Goal: Task Accomplishment & Management: Complete application form

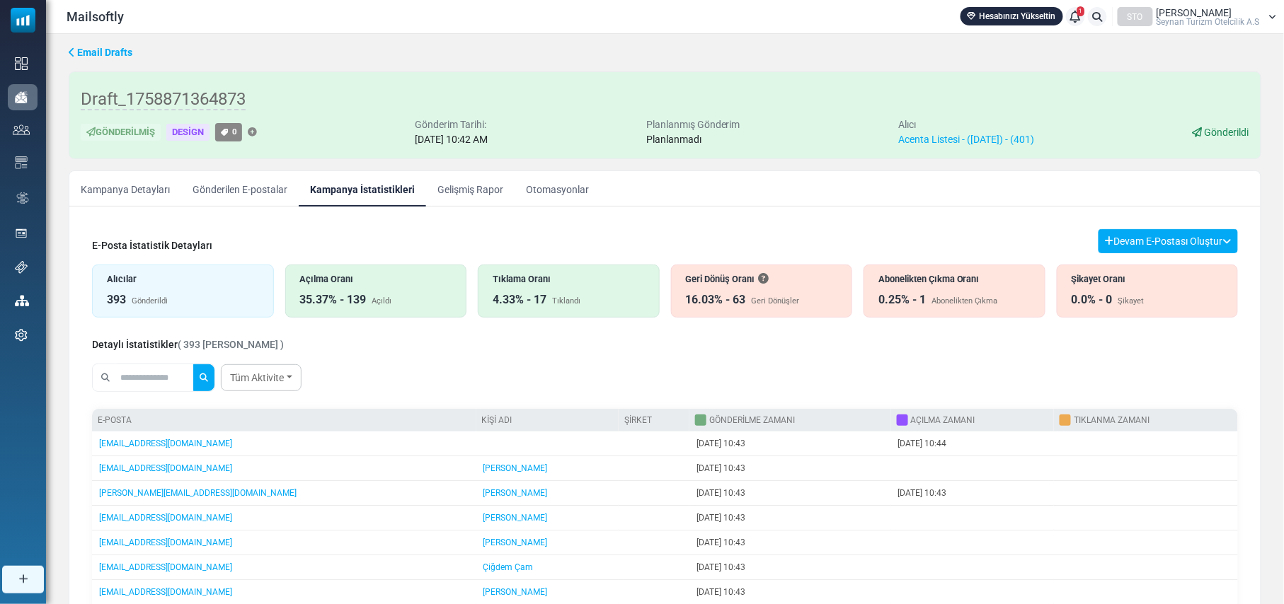
click at [369, 296] on div "35.37% - 139 Açıldı" at bounding box center [376, 300] width 152 height 17
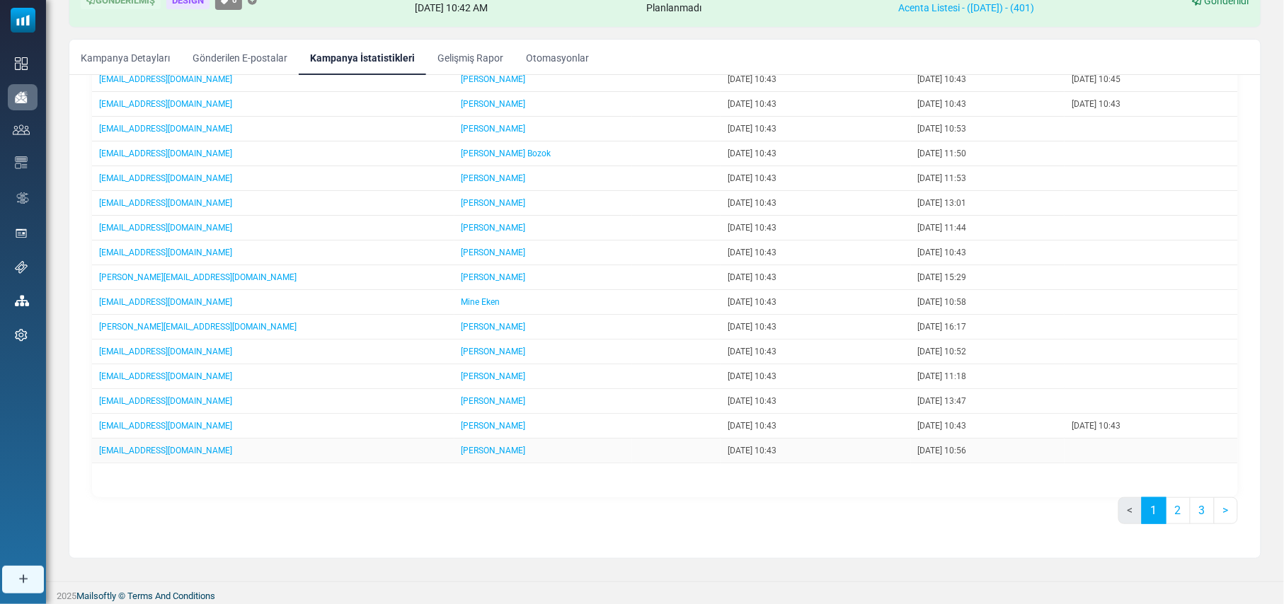
scroll to position [136, 0]
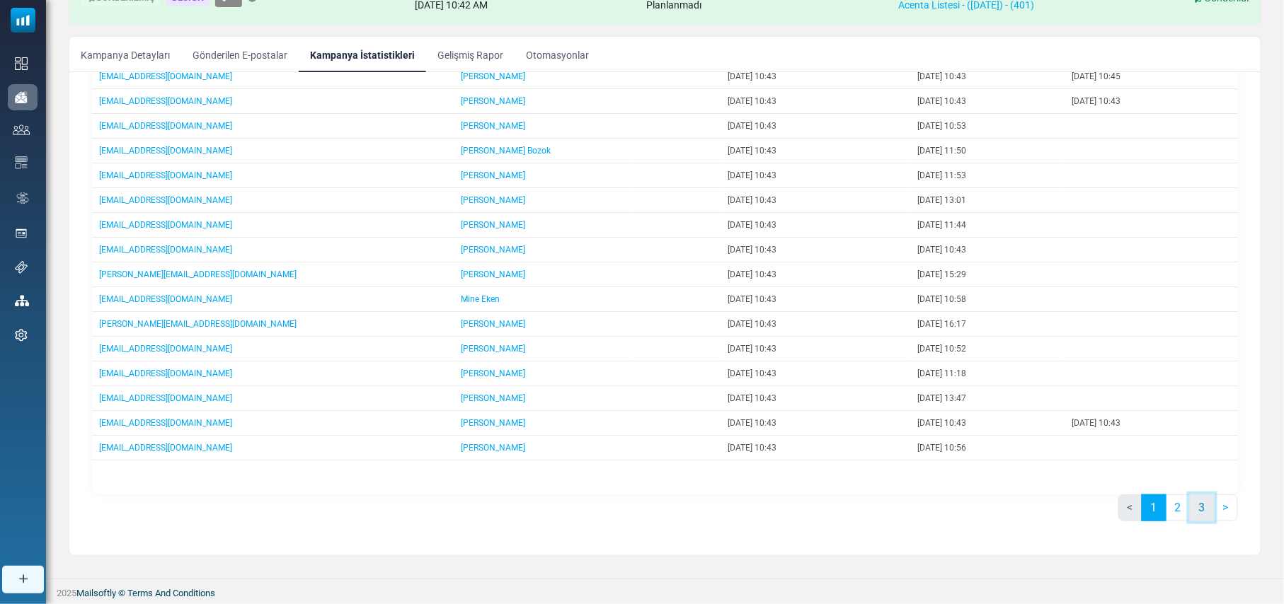
click at [1201, 507] on link "3" at bounding box center [1201, 508] width 25 height 27
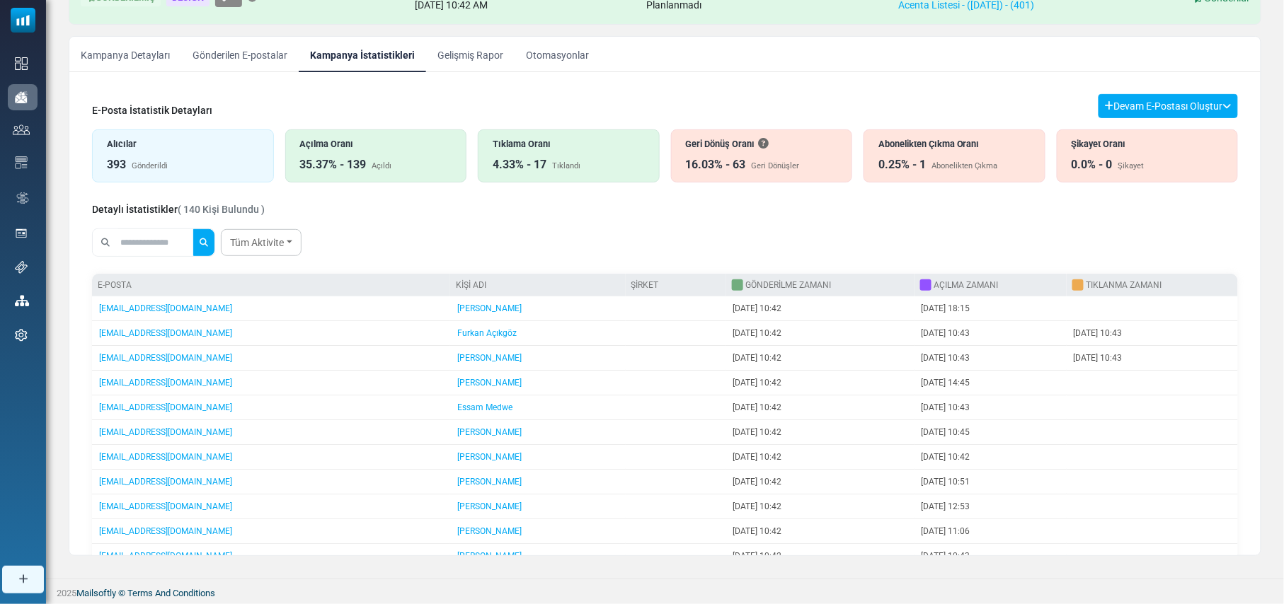
scroll to position [0, 0]
click at [535, 151] on div "Tıklama Oranı" at bounding box center [568, 144] width 152 height 13
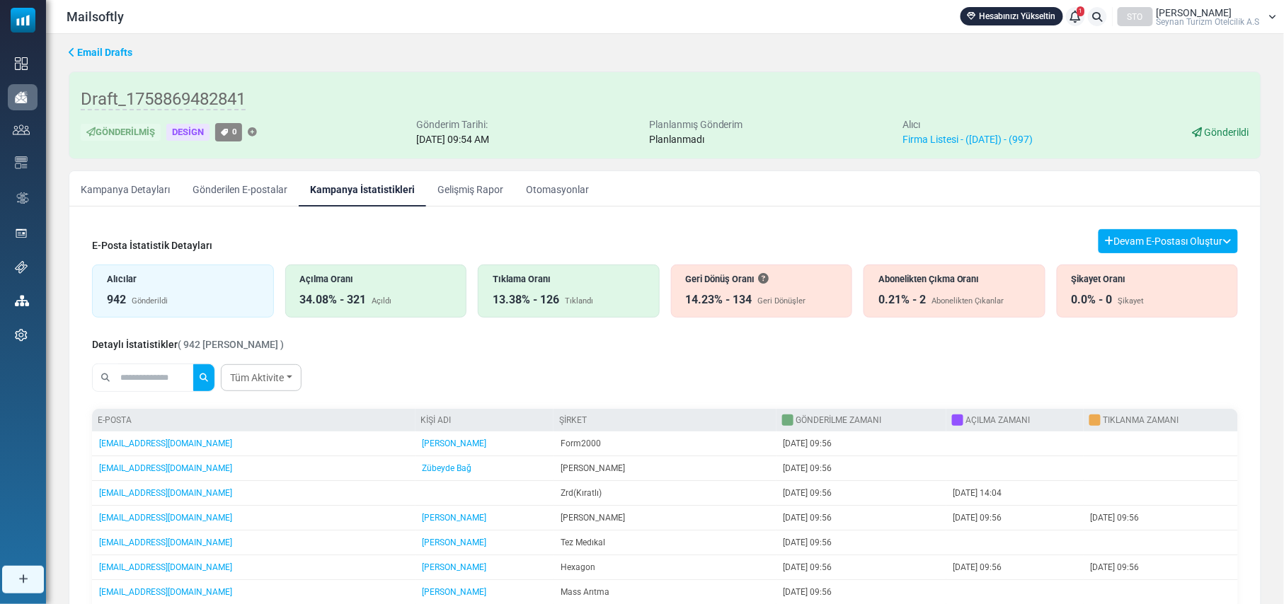
click at [739, 16] on div "Mailsoftly Hesabınızı Yükseltin 1 Bildirimler STO Erol Aydemir Seynan Turi̇zm O…" at bounding box center [664, 16] width 1223 height 19
click at [382, 284] on div "Açılma Oranı" at bounding box center [376, 278] width 152 height 13
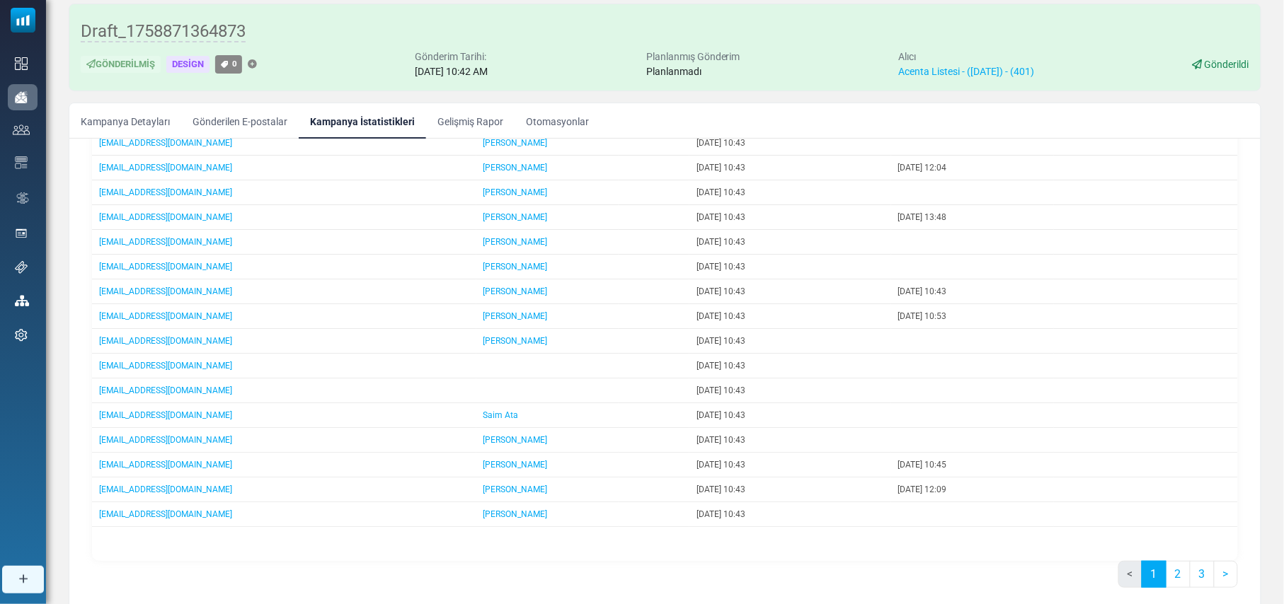
scroll to position [136, 0]
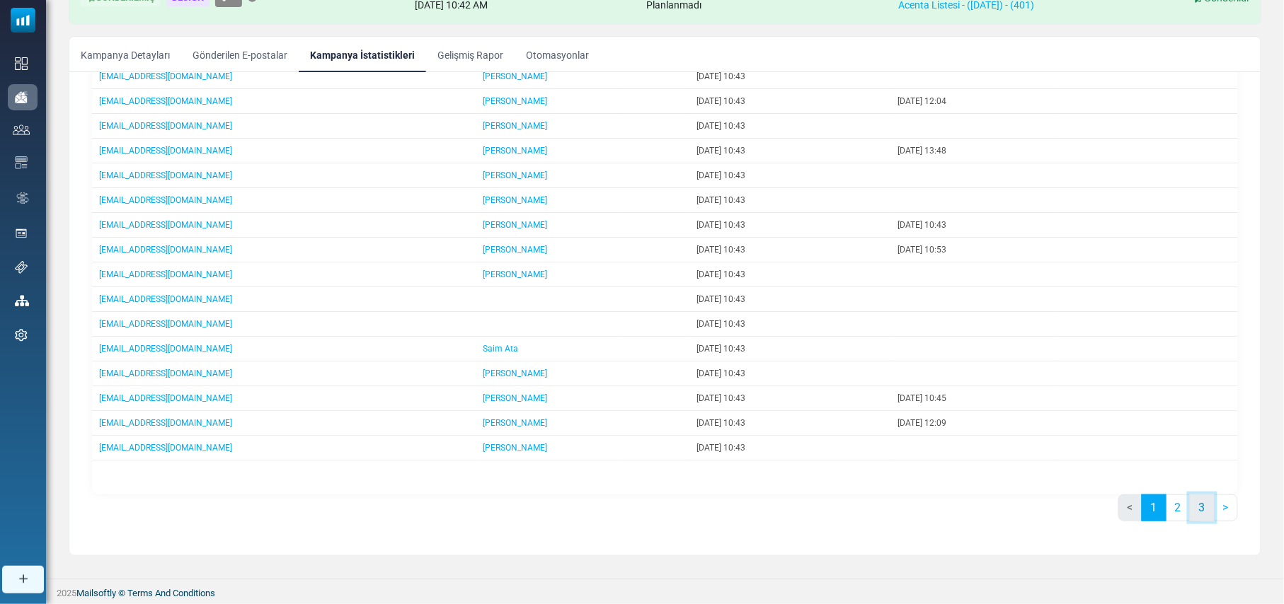
click at [1203, 508] on link "3" at bounding box center [1201, 508] width 25 height 27
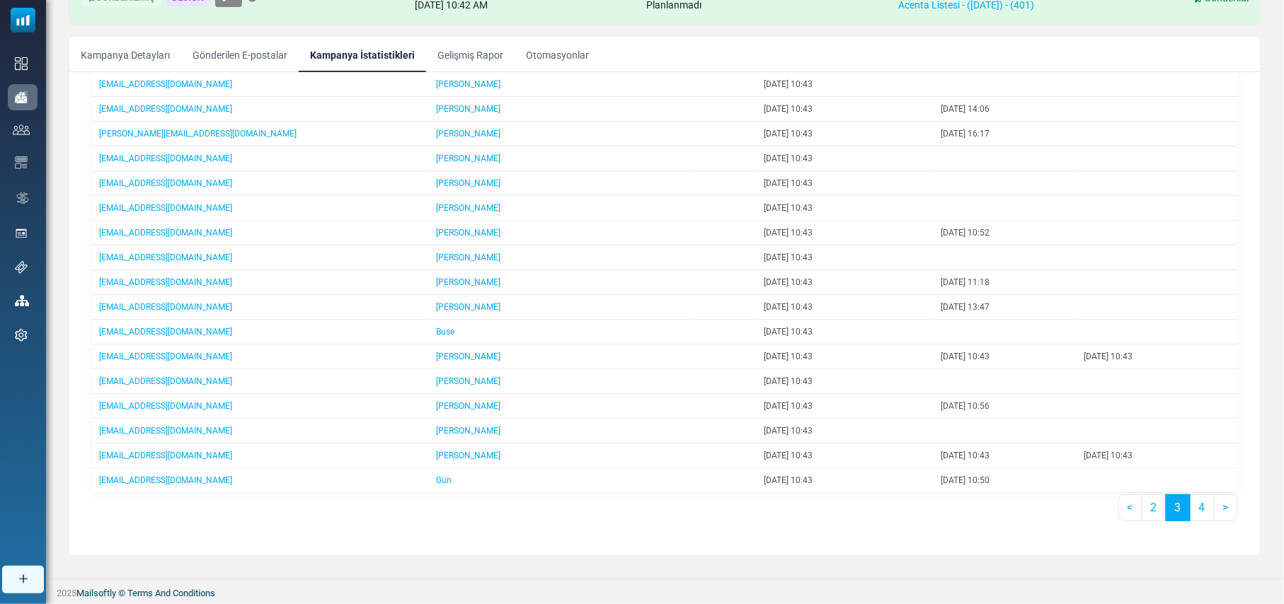
scroll to position [846, 0]
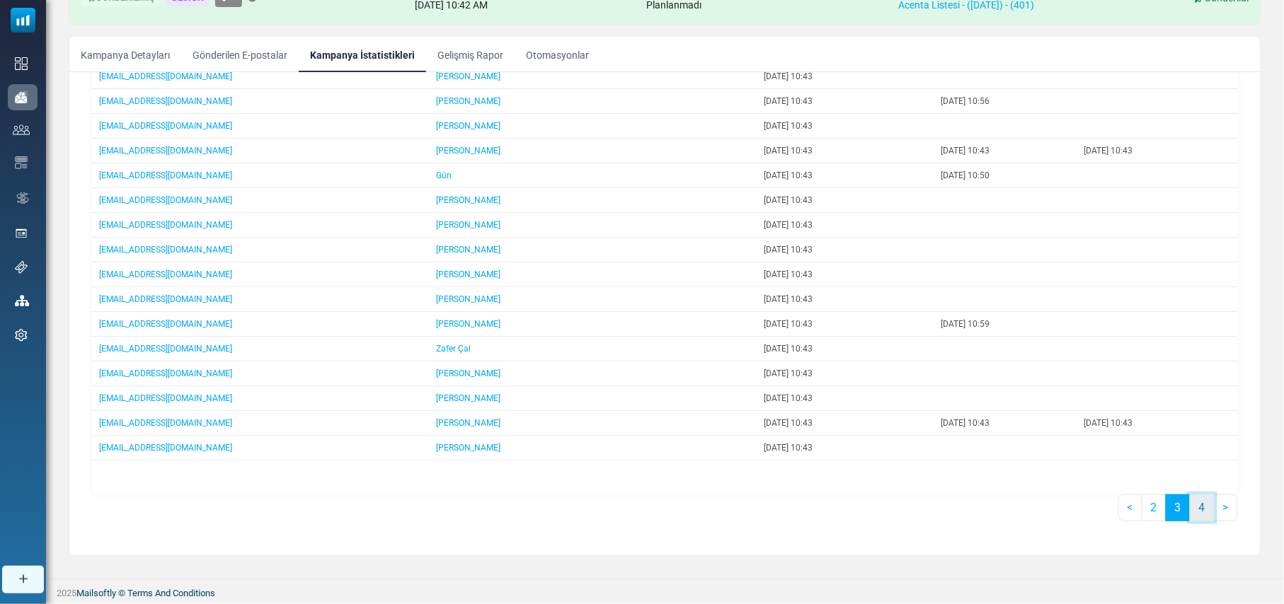
click at [1192, 517] on link "4" at bounding box center [1201, 508] width 25 height 27
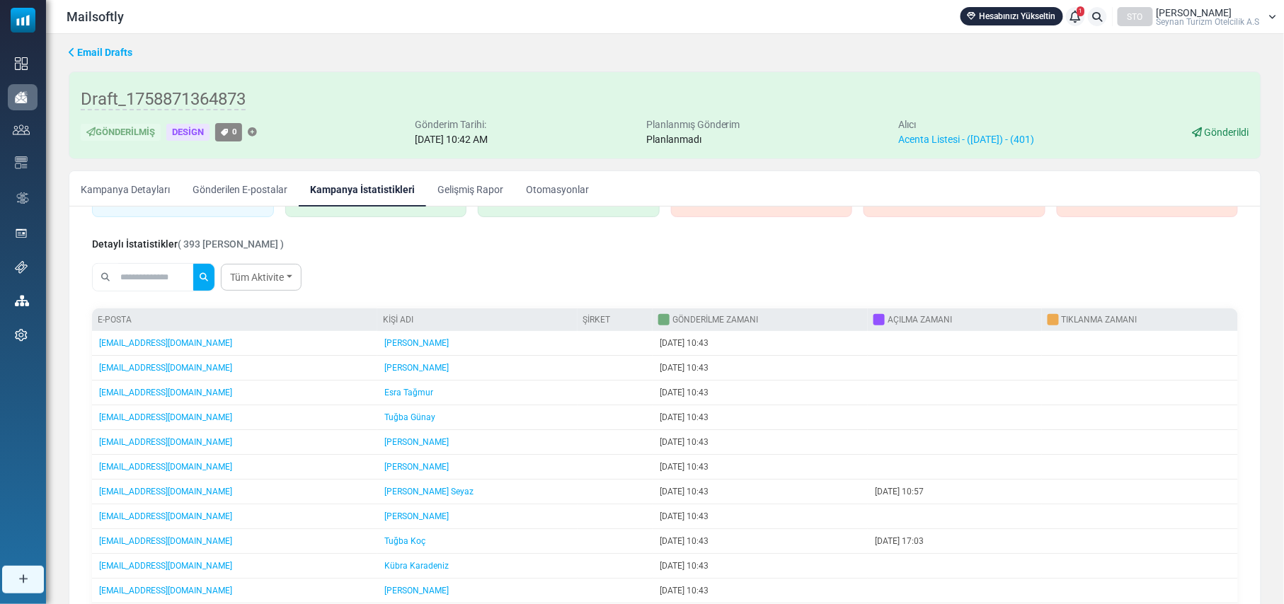
scroll to position [0, 0]
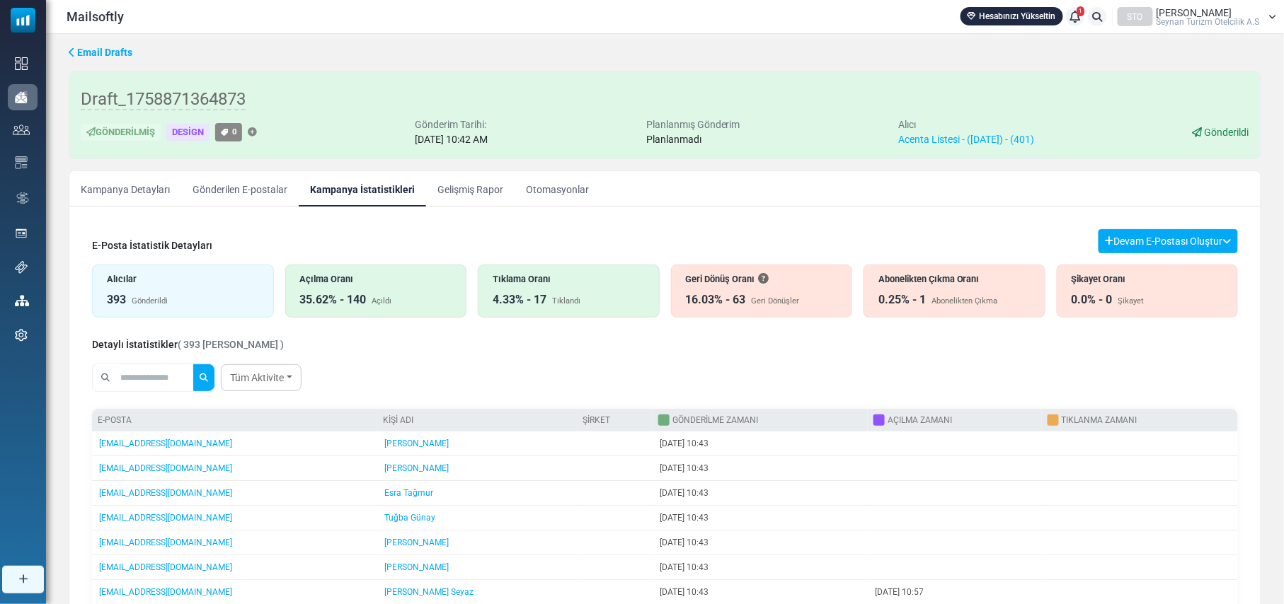
click at [378, 292] on div "Açılma Oranı 35.62% - 140 Açıldı" at bounding box center [376, 291] width 182 height 53
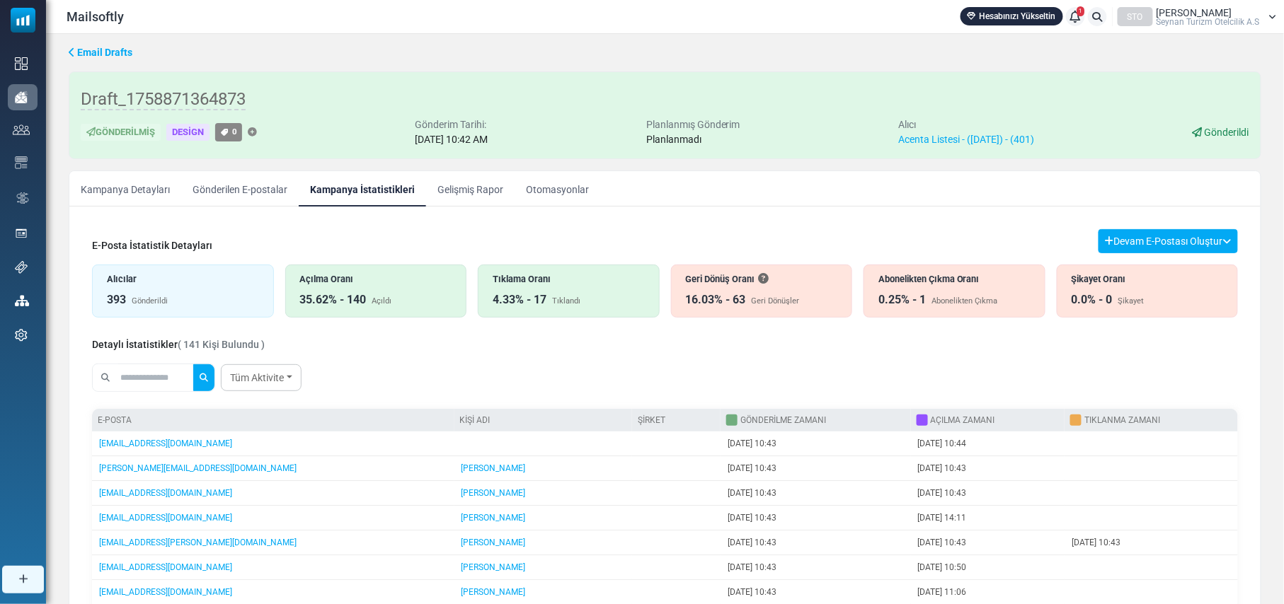
click at [192, 300] on div "393 Gönderildi" at bounding box center [183, 300] width 152 height 17
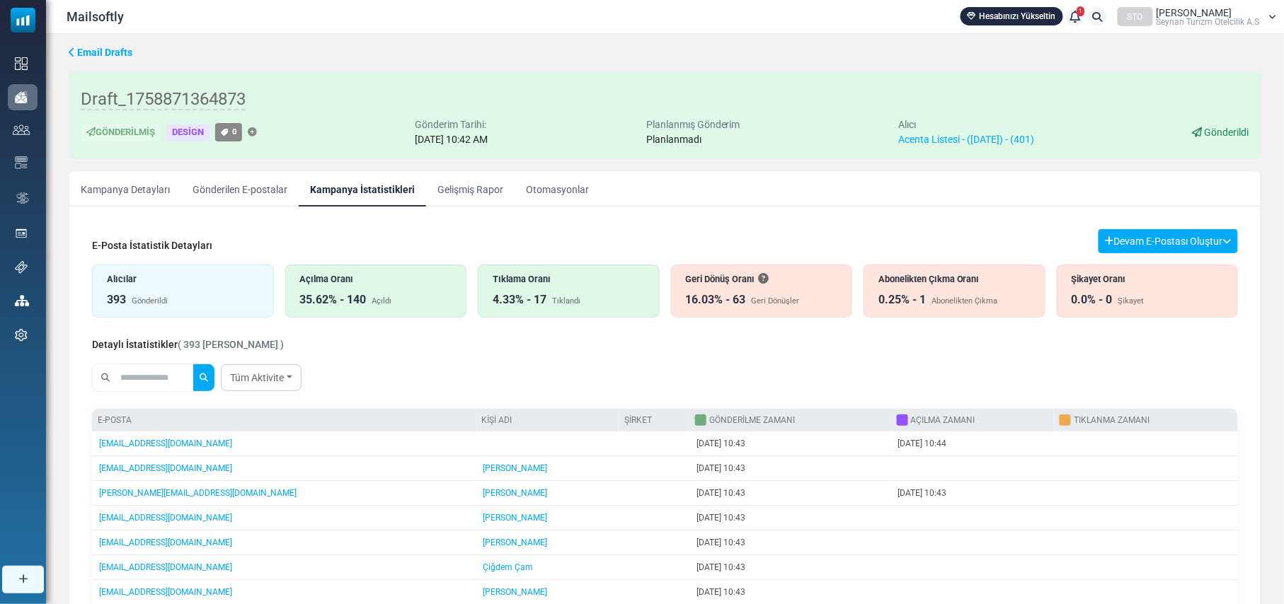
click at [355, 289] on div "Açılma Oranı 35.62% - 140 Açıldı" at bounding box center [376, 291] width 182 height 53
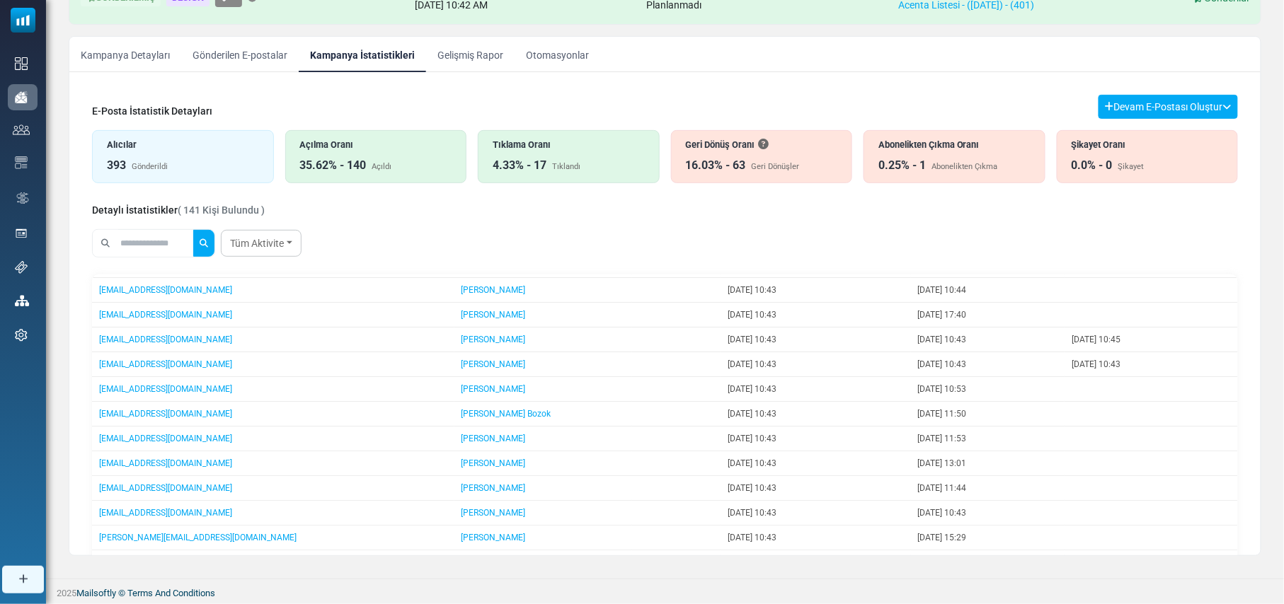
scroll to position [264, 0]
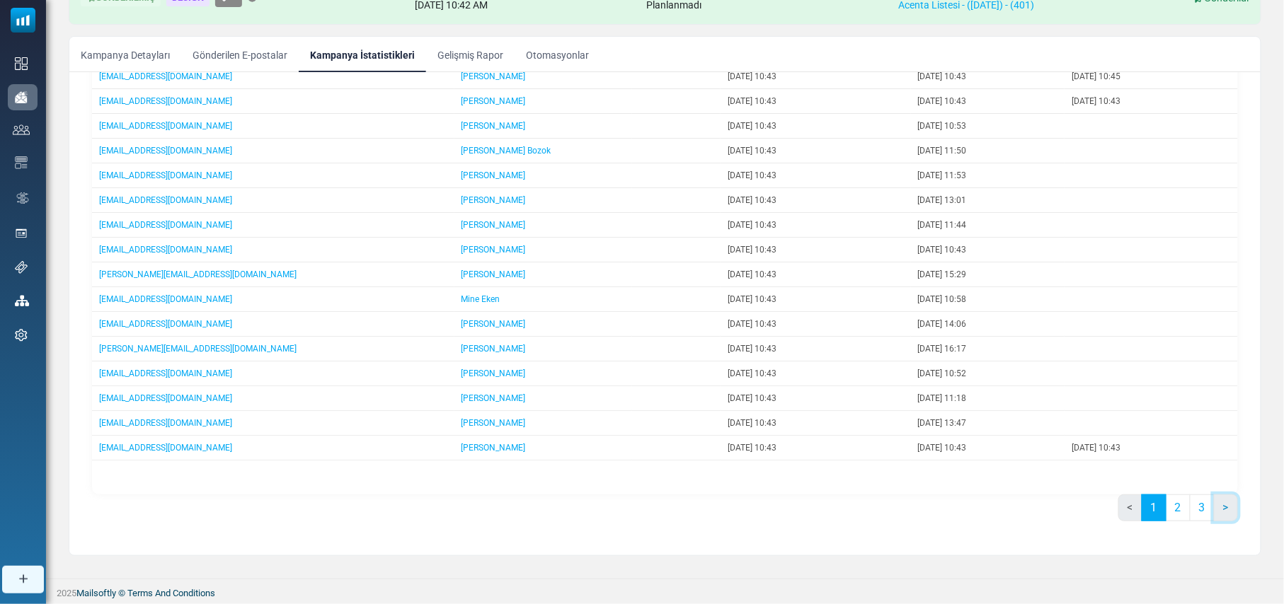
click at [1226, 513] on link ">" at bounding box center [1226, 508] width 24 height 27
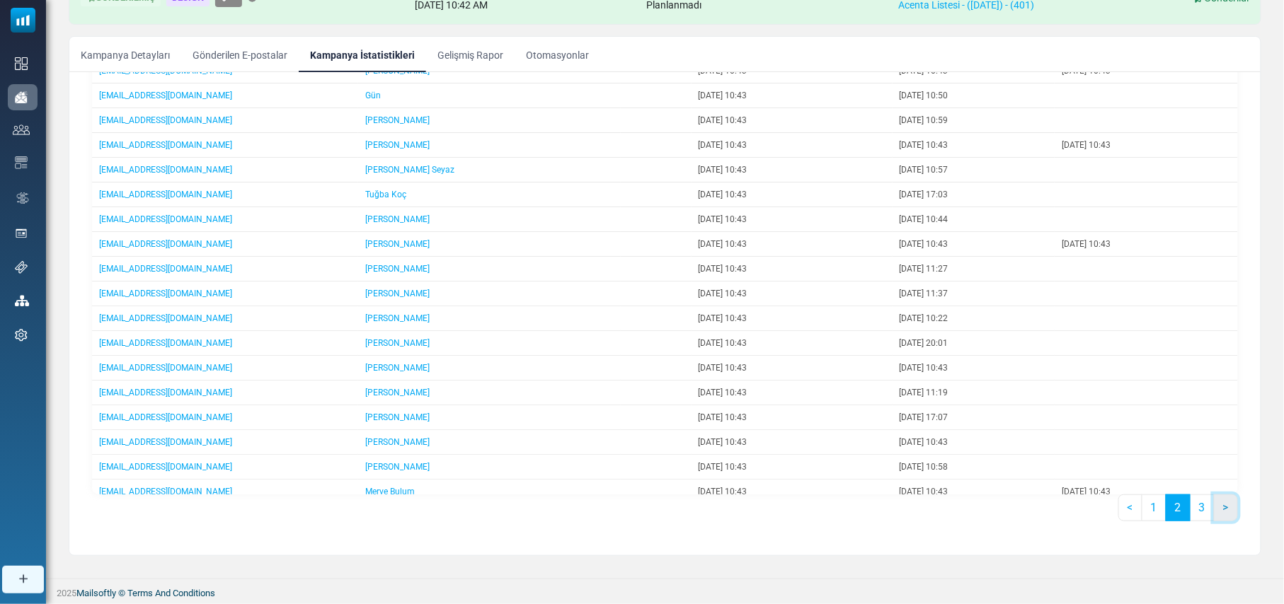
click at [1226, 513] on link ">" at bounding box center [1226, 508] width 24 height 27
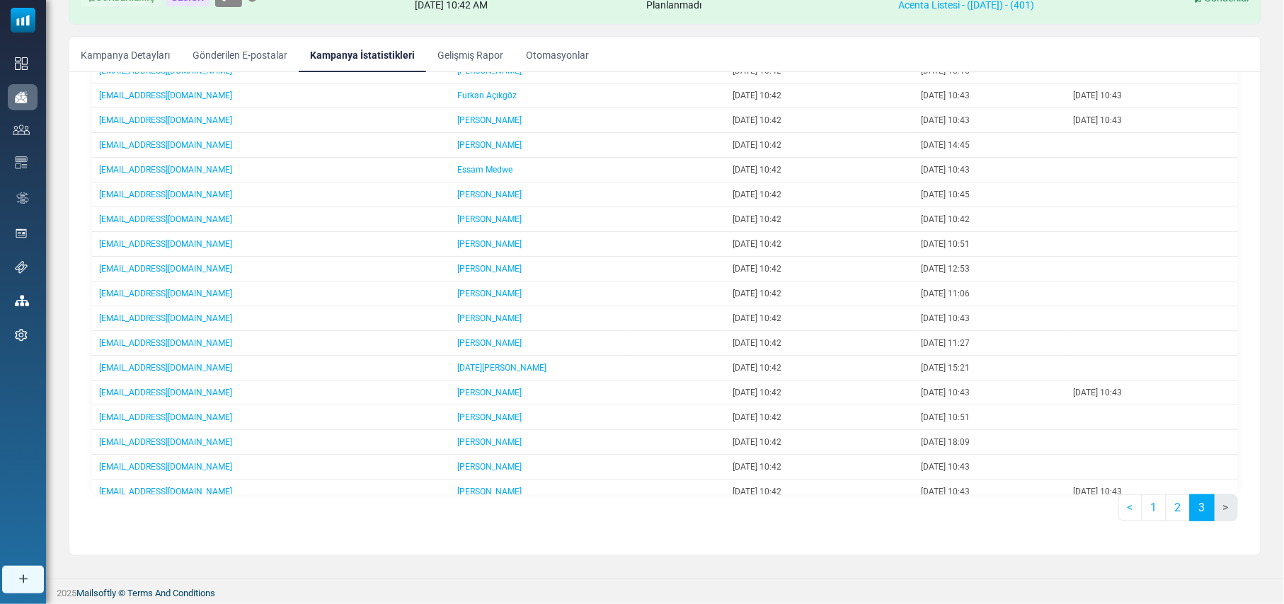
click at [1226, 513] on li ">" at bounding box center [1225, 508] width 23 height 27
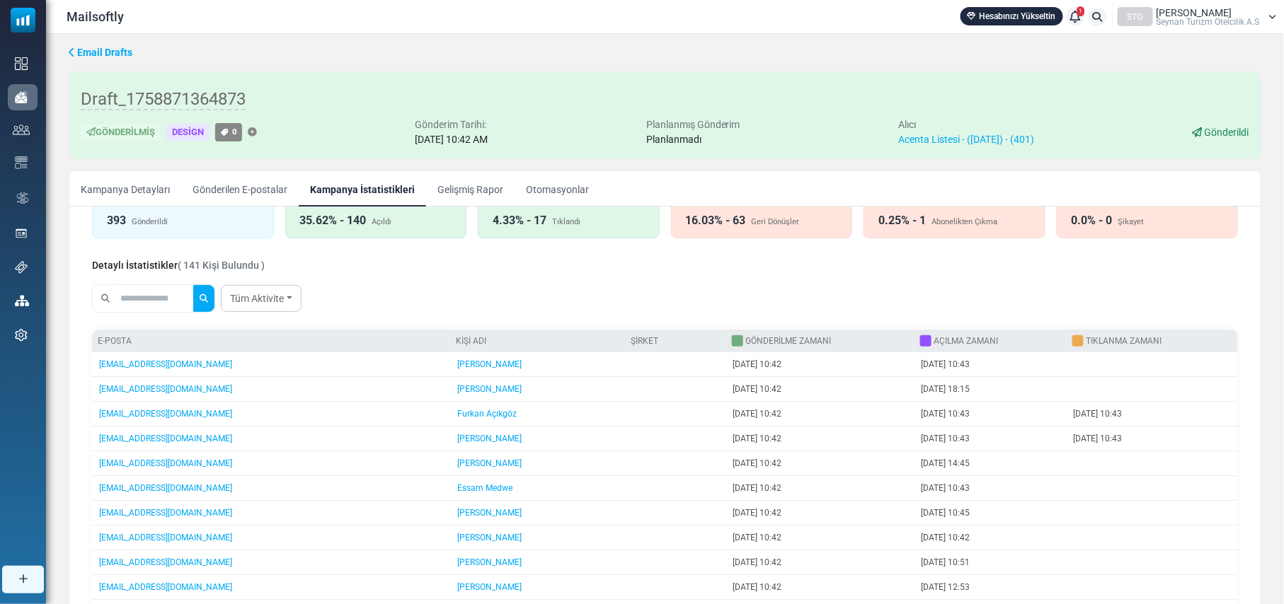
scroll to position [0, 0]
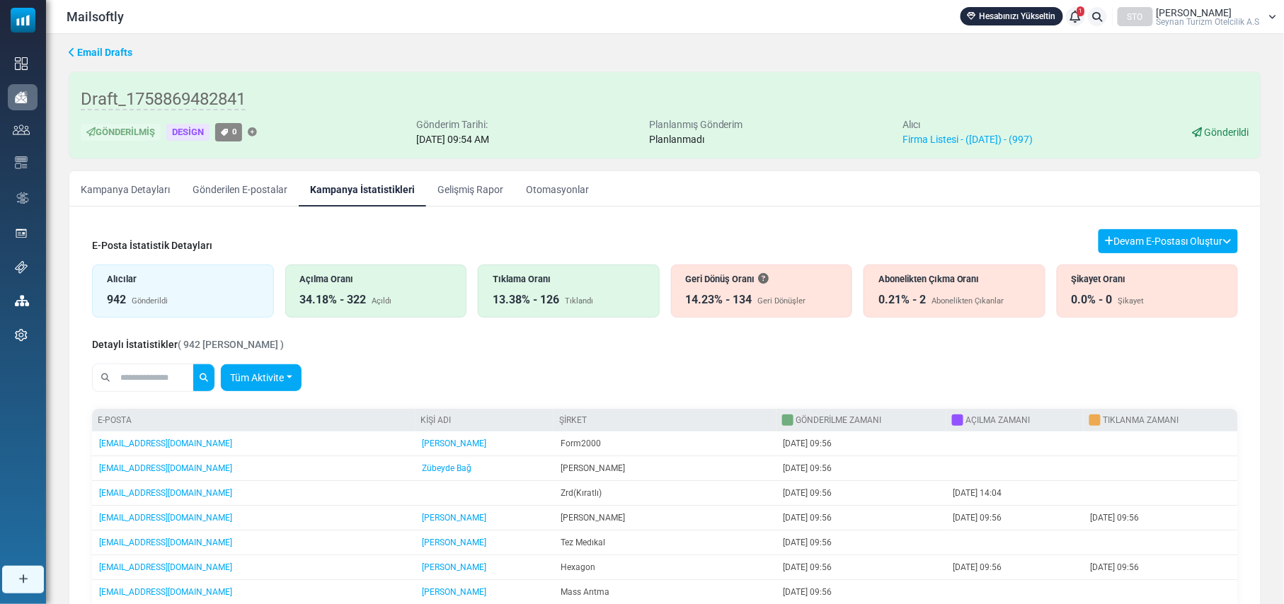
click at [298, 379] on link "Tüm Aktivite" at bounding box center [261, 377] width 81 height 27
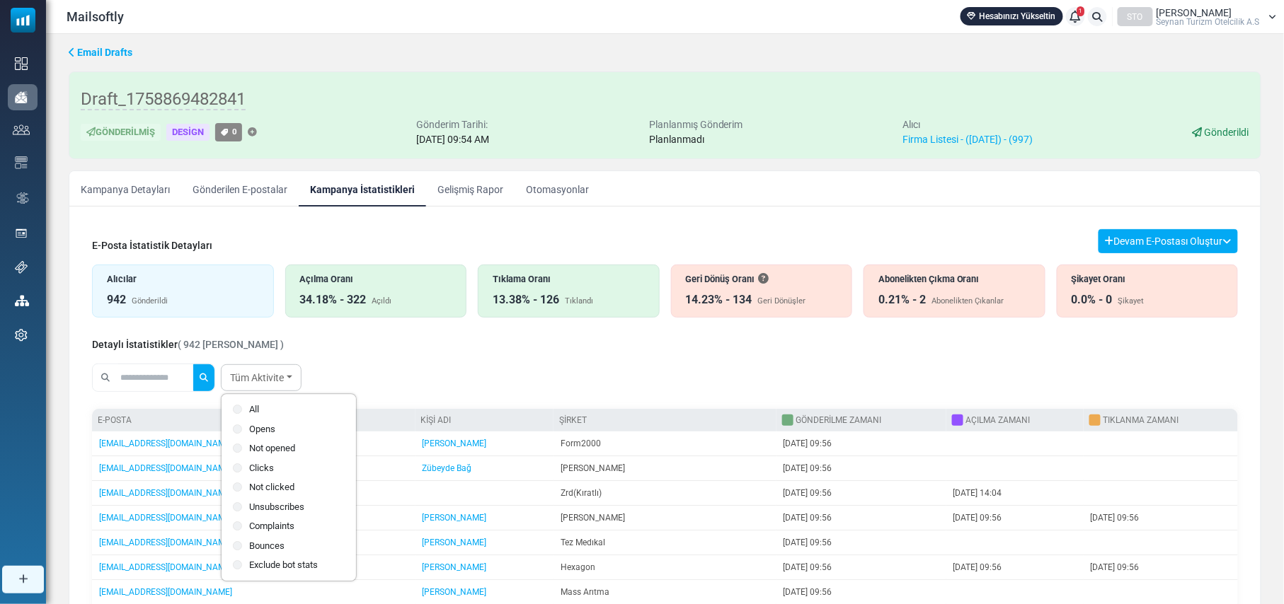
click at [263, 427] on label "Opens" at bounding box center [289, 429] width 112 height 14
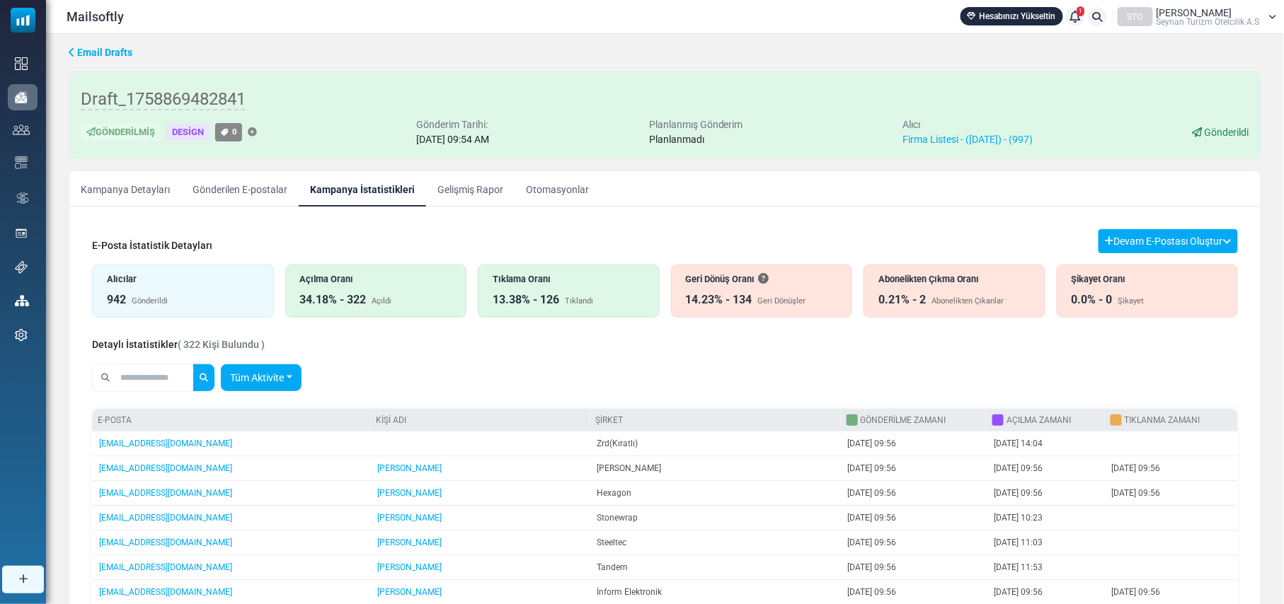
click at [289, 377] on link "Tüm Aktivite" at bounding box center [261, 377] width 81 height 27
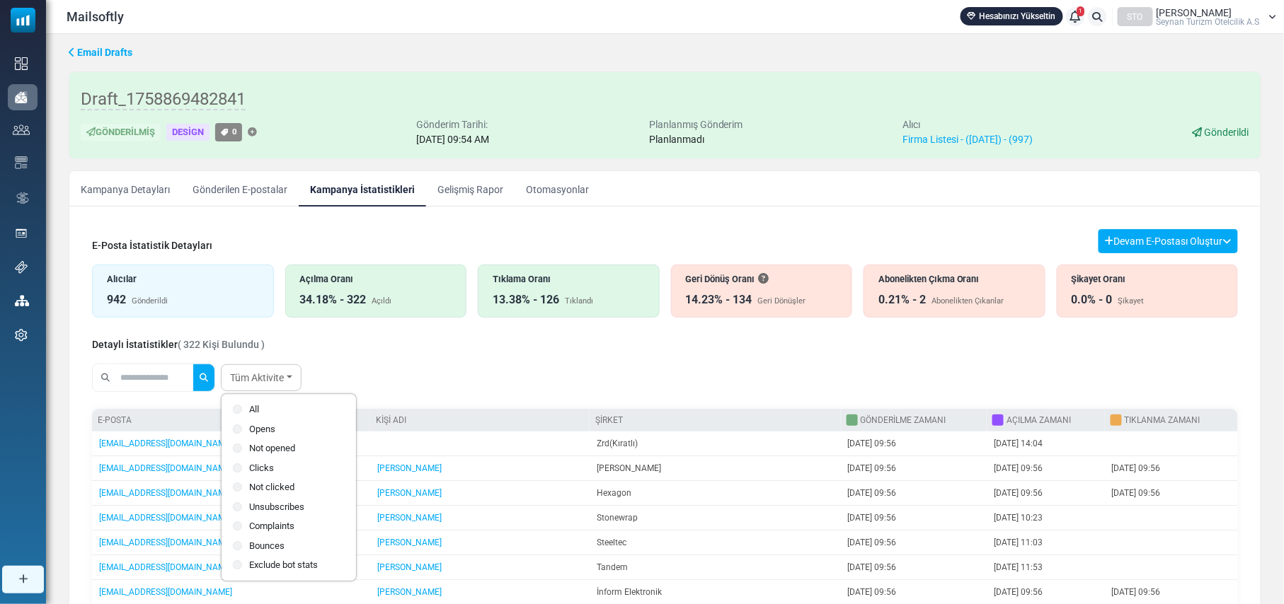
click at [278, 449] on label "Not opened" at bounding box center [289, 449] width 112 height 14
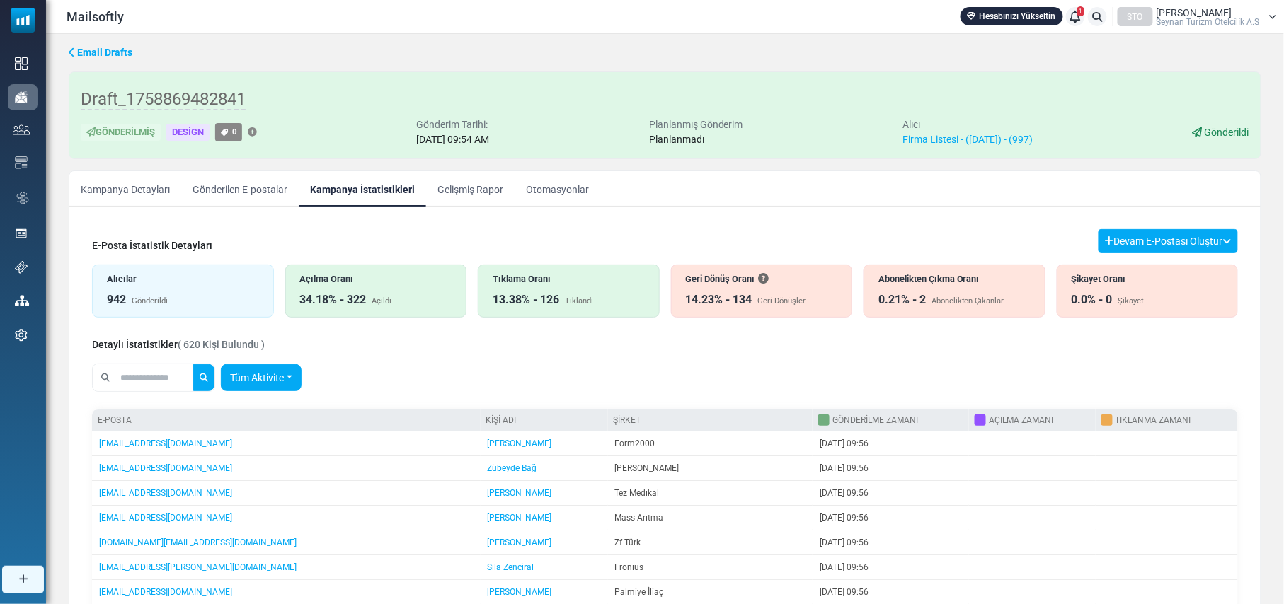
click at [287, 379] on link "Tüm Aktivite" at bounding box center [261, 377] width 81 height 27
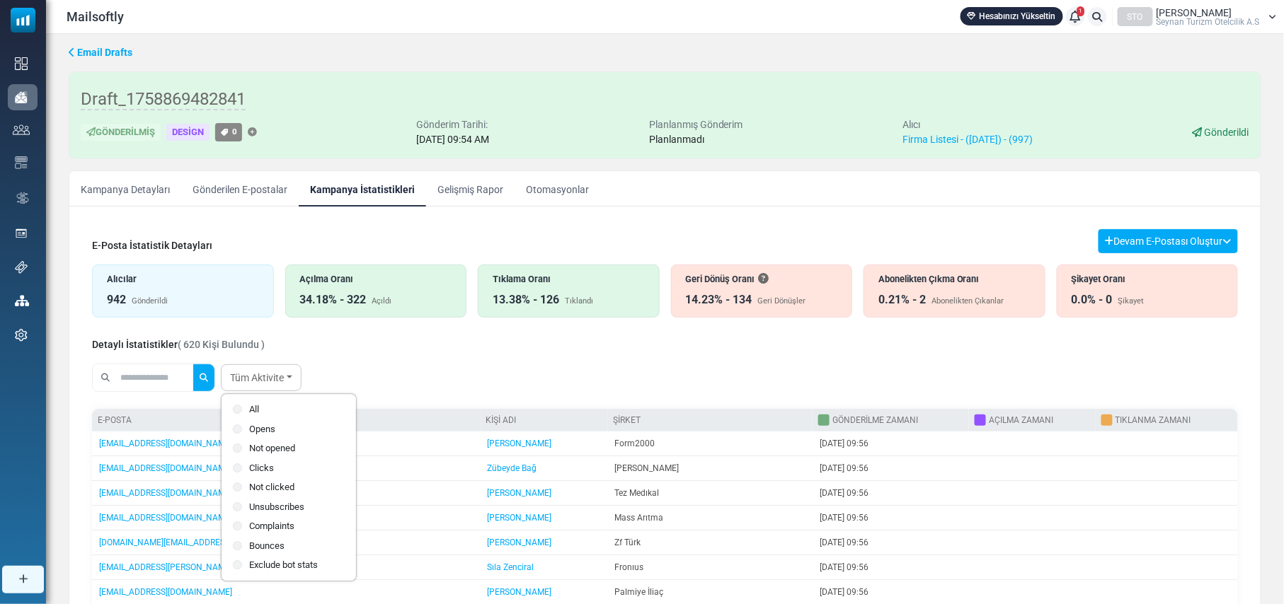
click at [265, 546] on label "Bounces" at bounding box center [289, 546] width 112 height 14
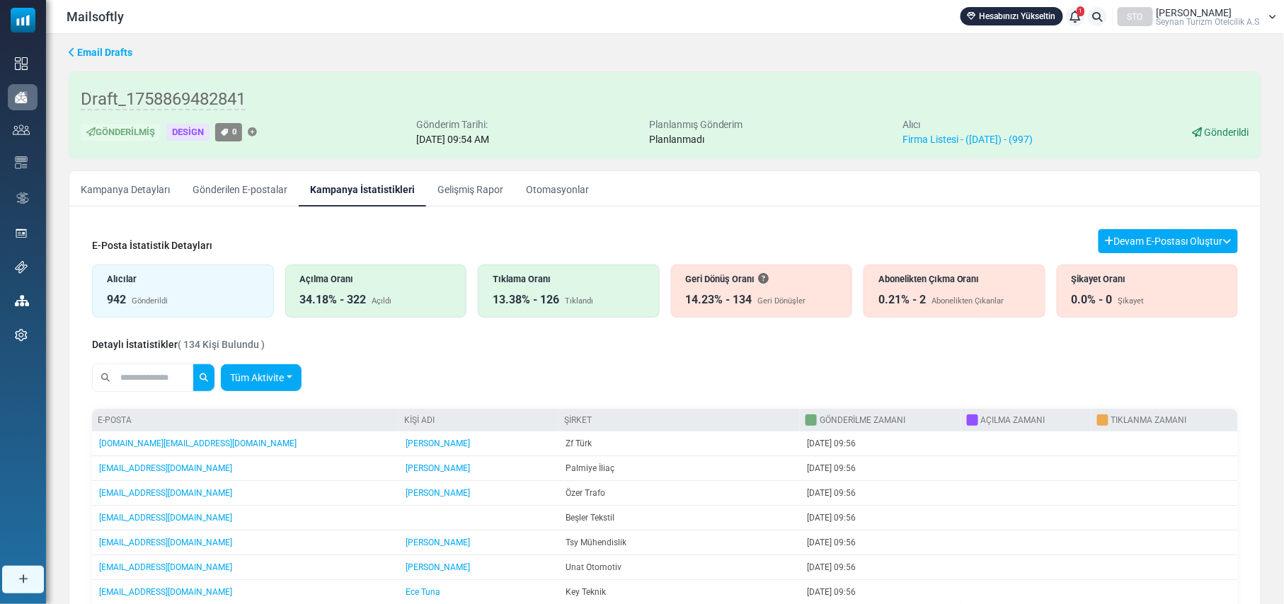
click at [279, 380] on link "Tüm Aktivite" at bounding box center [261, 377] width 81 height 27
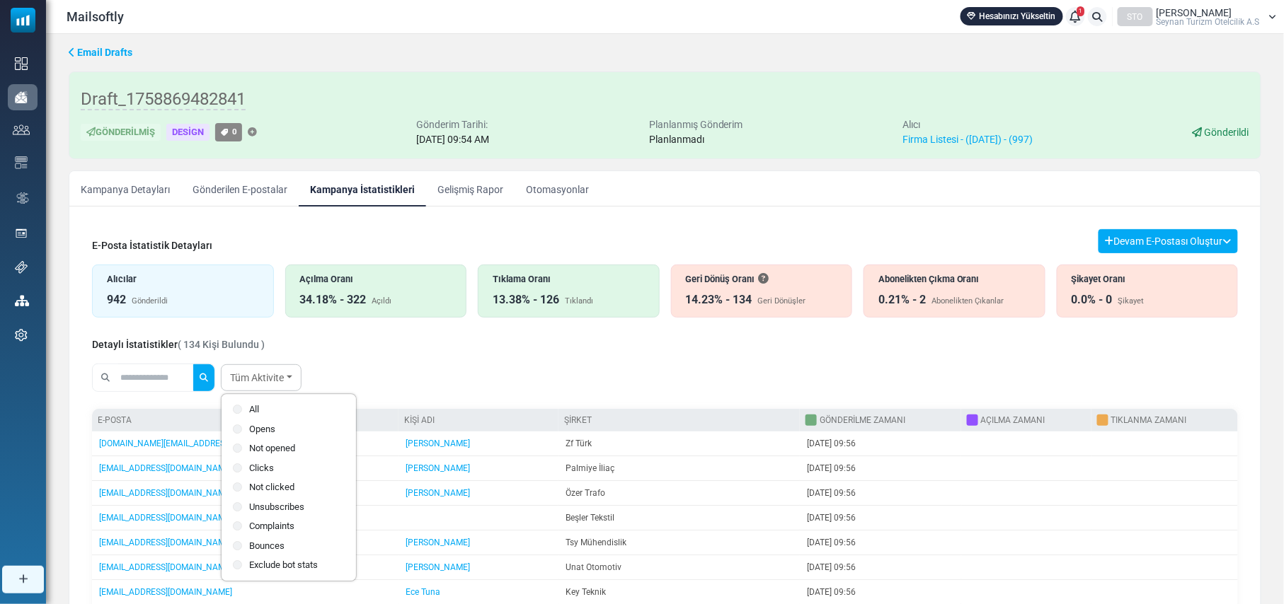
click at [267, 565] on label "Exclude bot stats" at bounding box center [289, 565] width 112 height 14
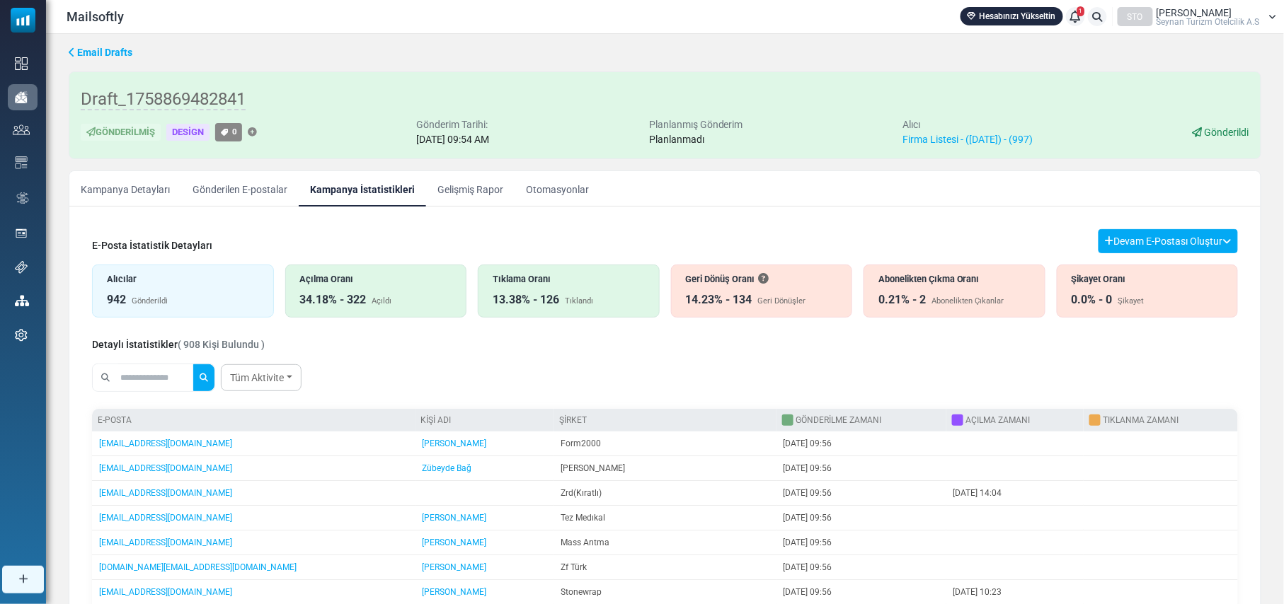
click at [456, 188] on link "Gelişmiş Rapor" at bounding box center [470, 188] width 88 height 35
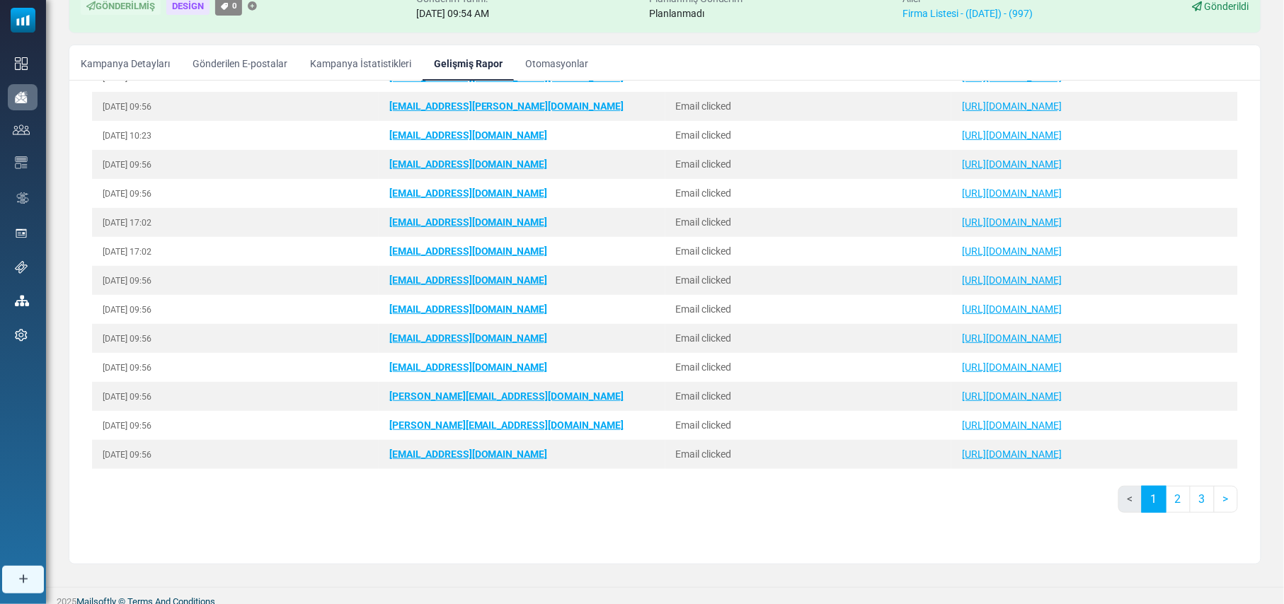
scroll to position [136, 0]
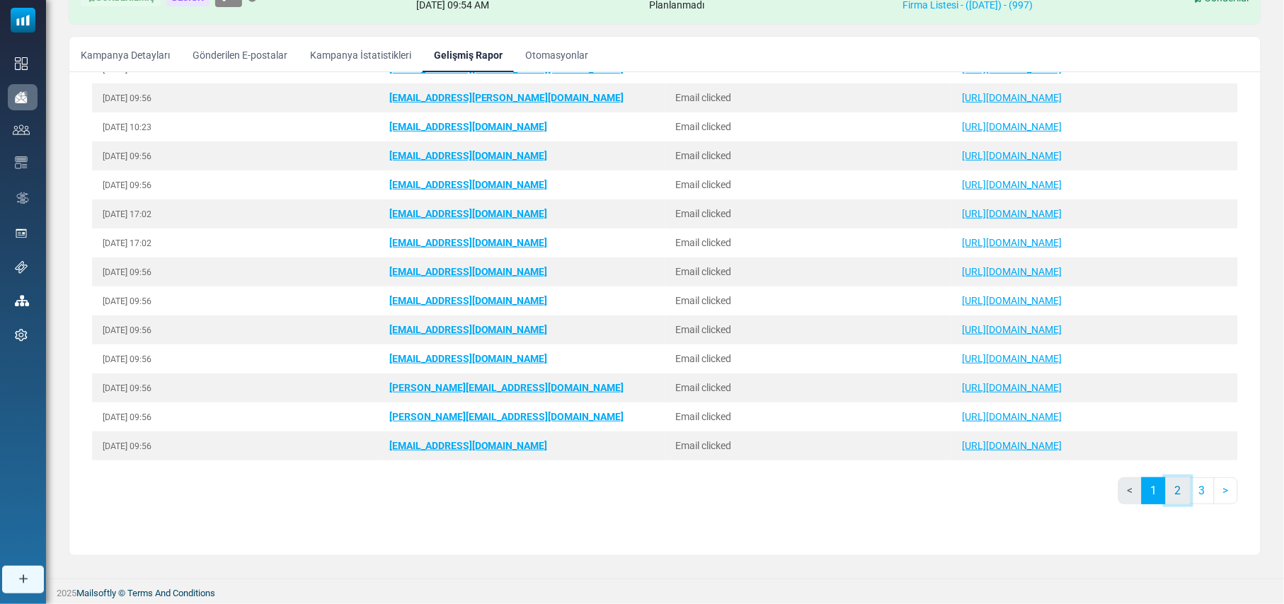
click at [1167, 488] on link "2" at bounding box center [1177, 491] width 25 height 27
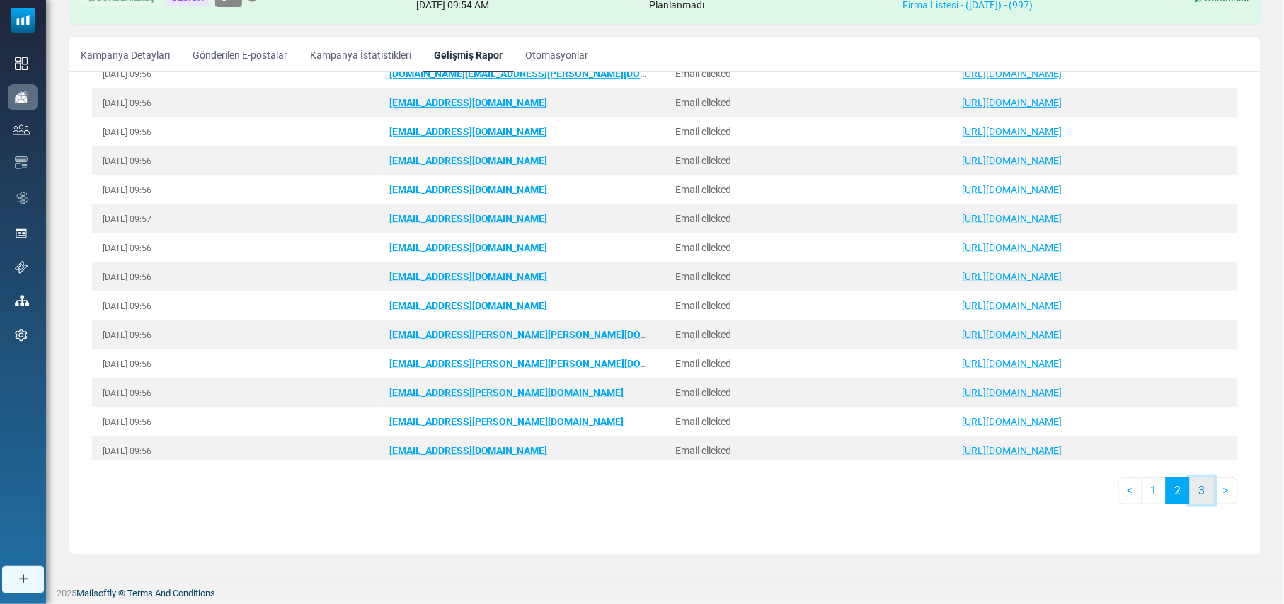
click at [1192, 488] on link "3" at bounding box center [1201, 491] width 25 height 27
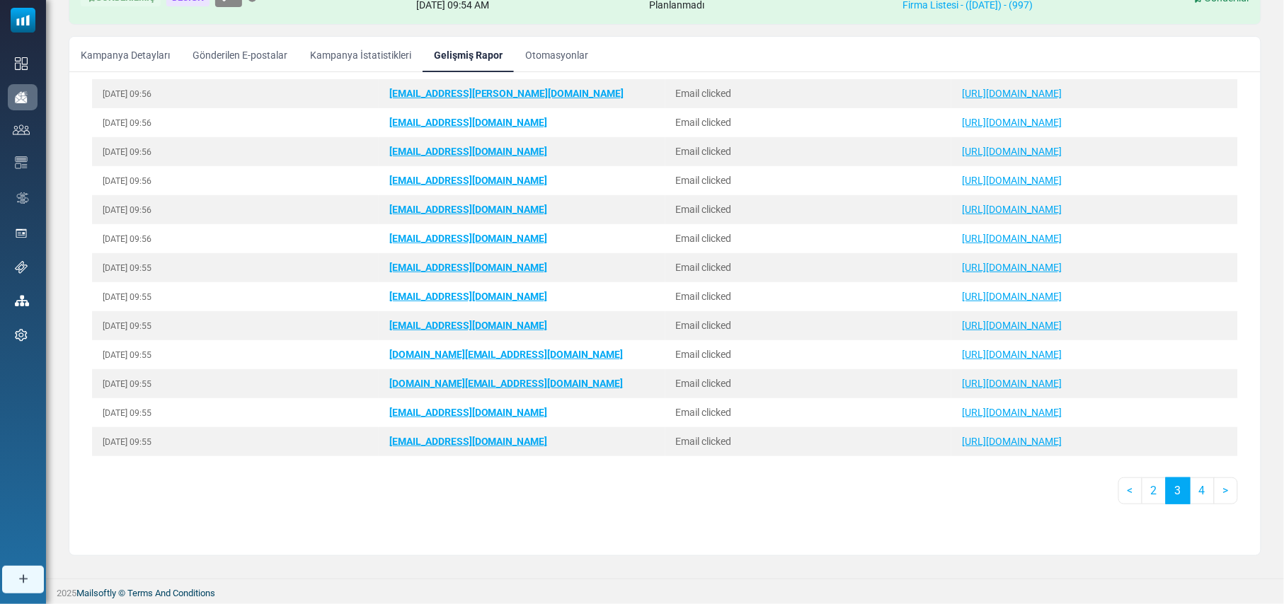
scroll to position [991, 0]
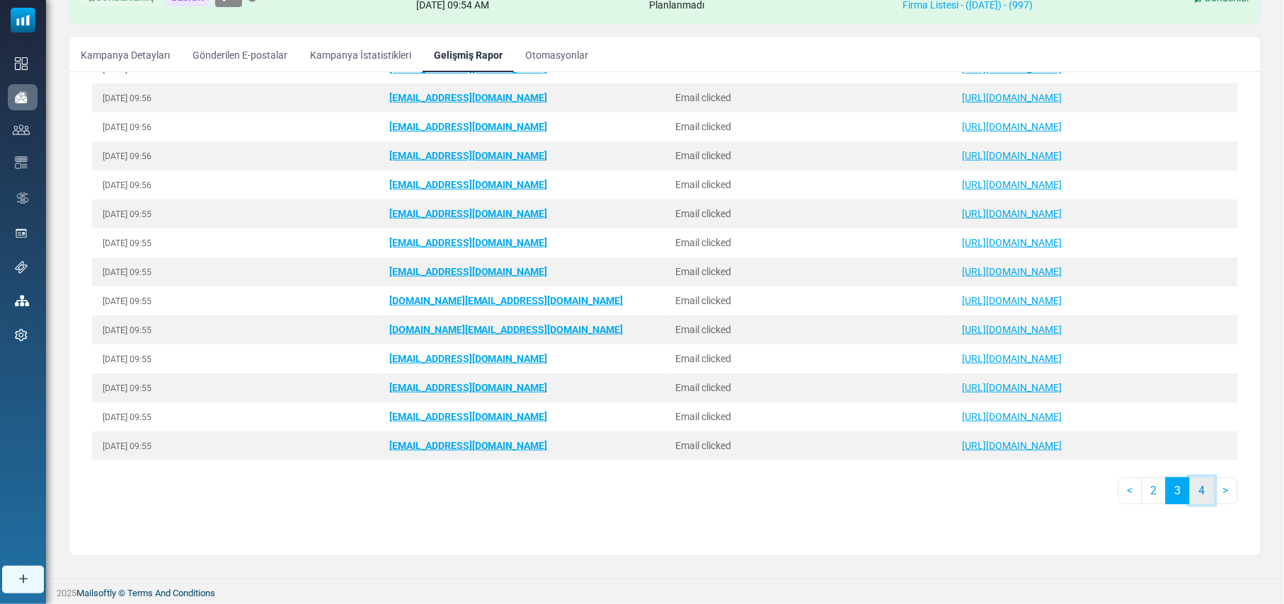
click at [1189, 494] on link "4" at bounding box center [1201, 491] width 25 height 27
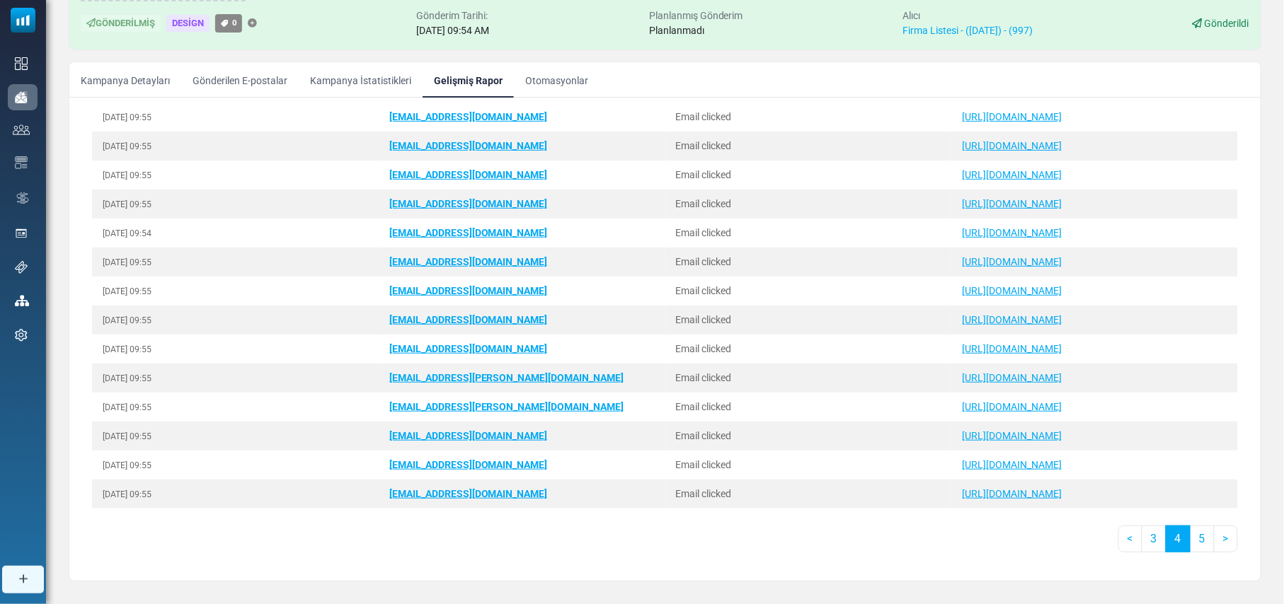
scroll to position [136, 0]
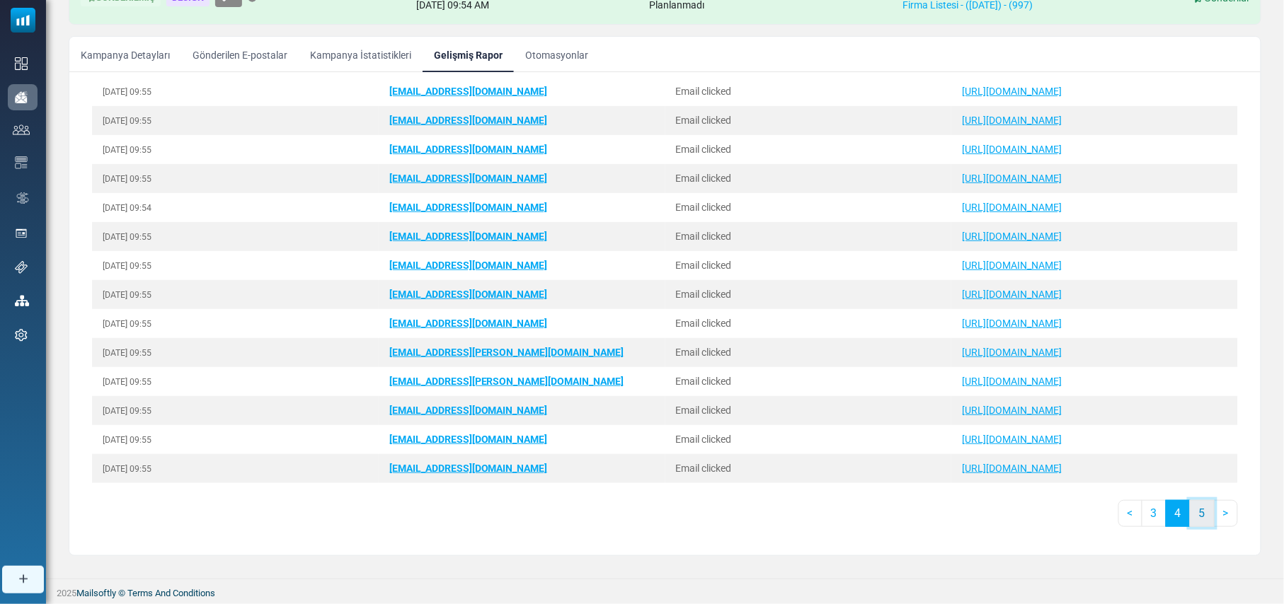
click at [1192, 517] on link "5" at bounding box center [1201, 513] width 25 height 27
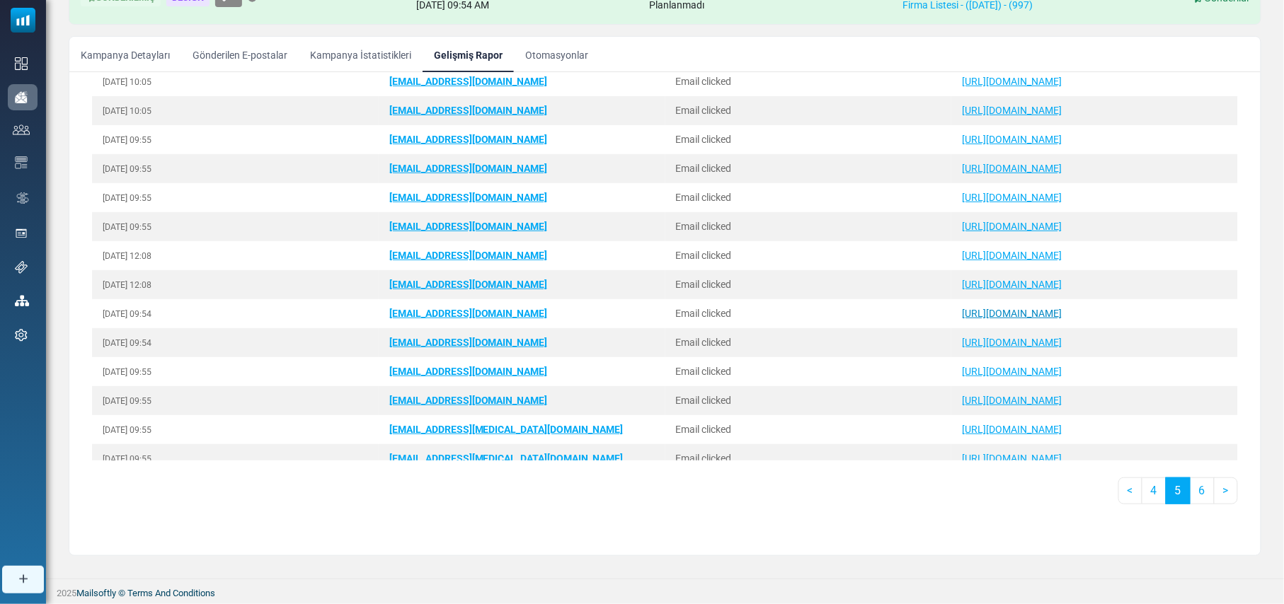
scroll to position [991, 0]
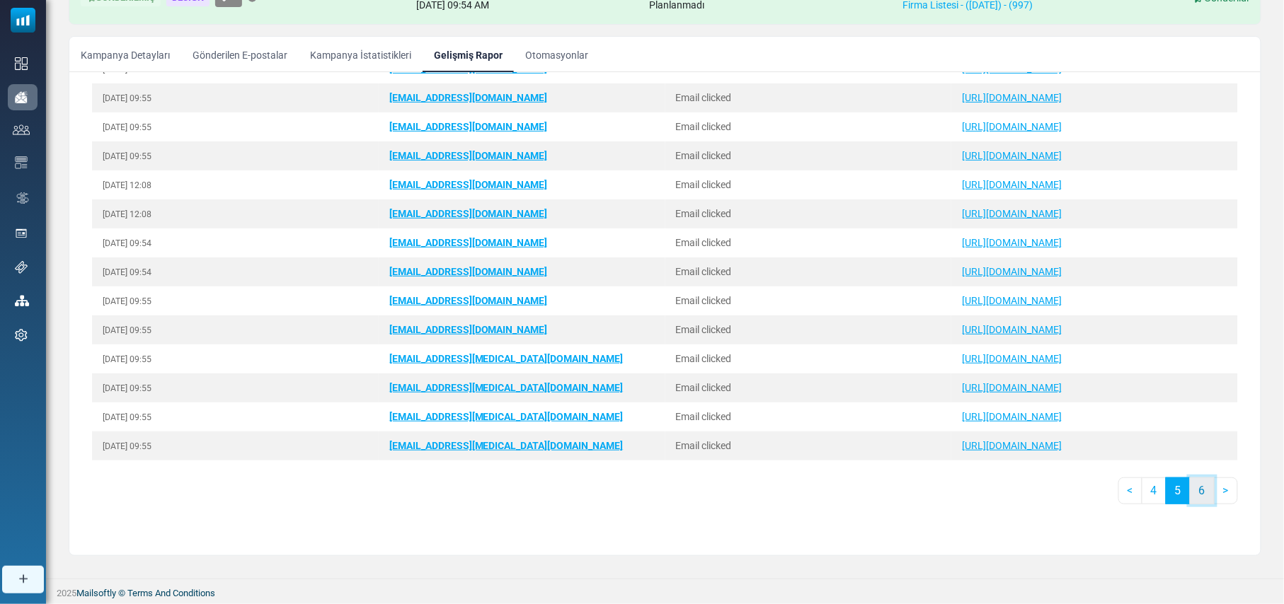
click at [1190, 491] on link "6" at bounding box center [1201, 491] width 25 height 27
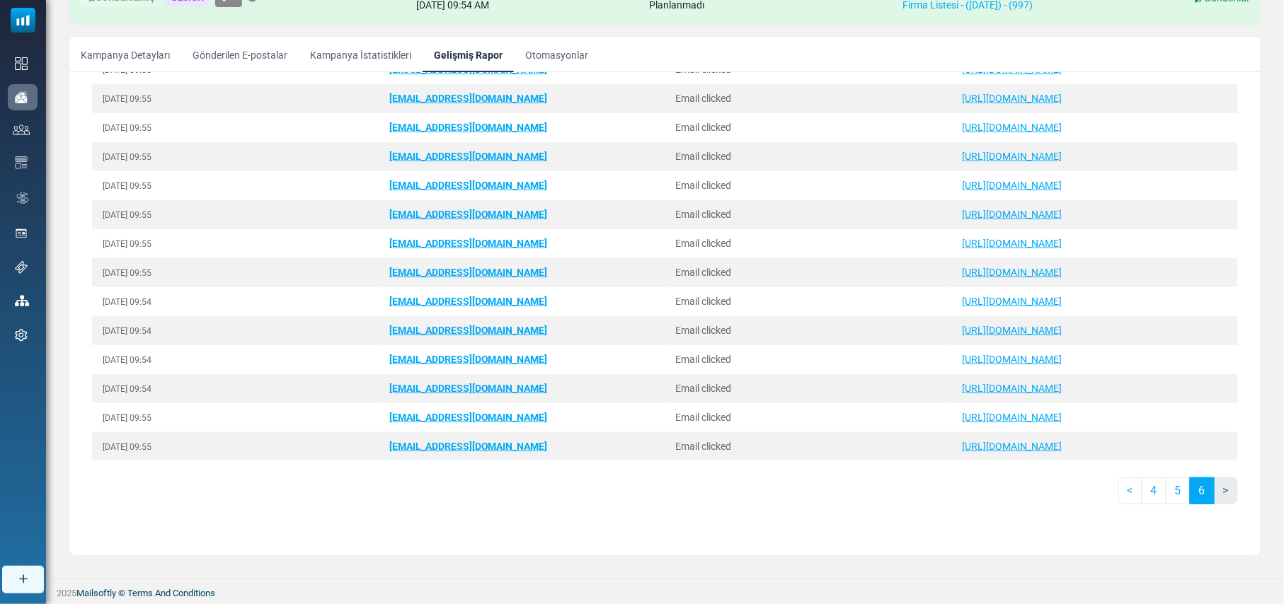
scroll to position [295, 0]
click at [1216, 492] on li ">" at bounding box center [1225, 491] width 23 height 27
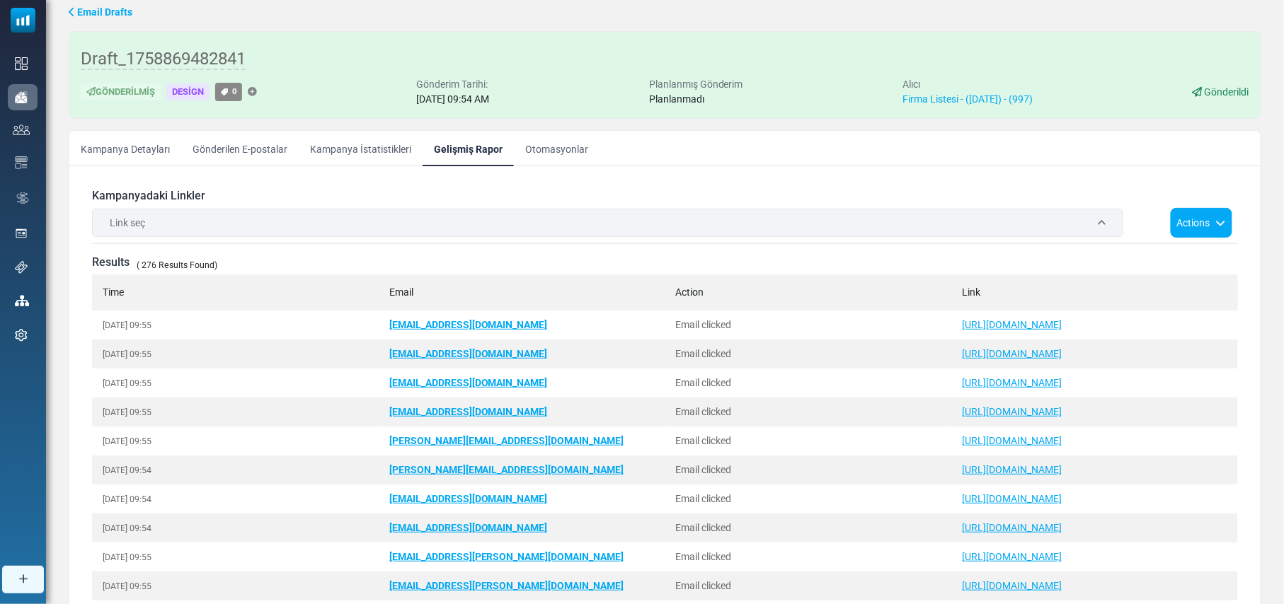
scroll to position [0, 0]
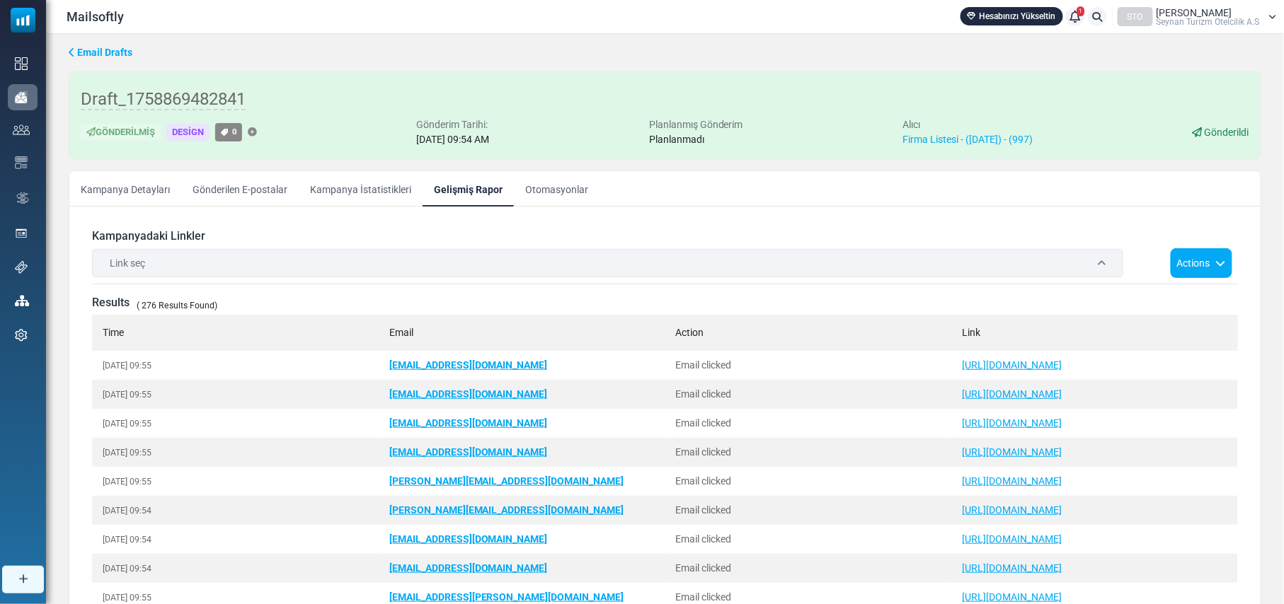
click at [556, 188] on link "Otomasyonlar" at bounding box center [557, 188] width 86 height 35
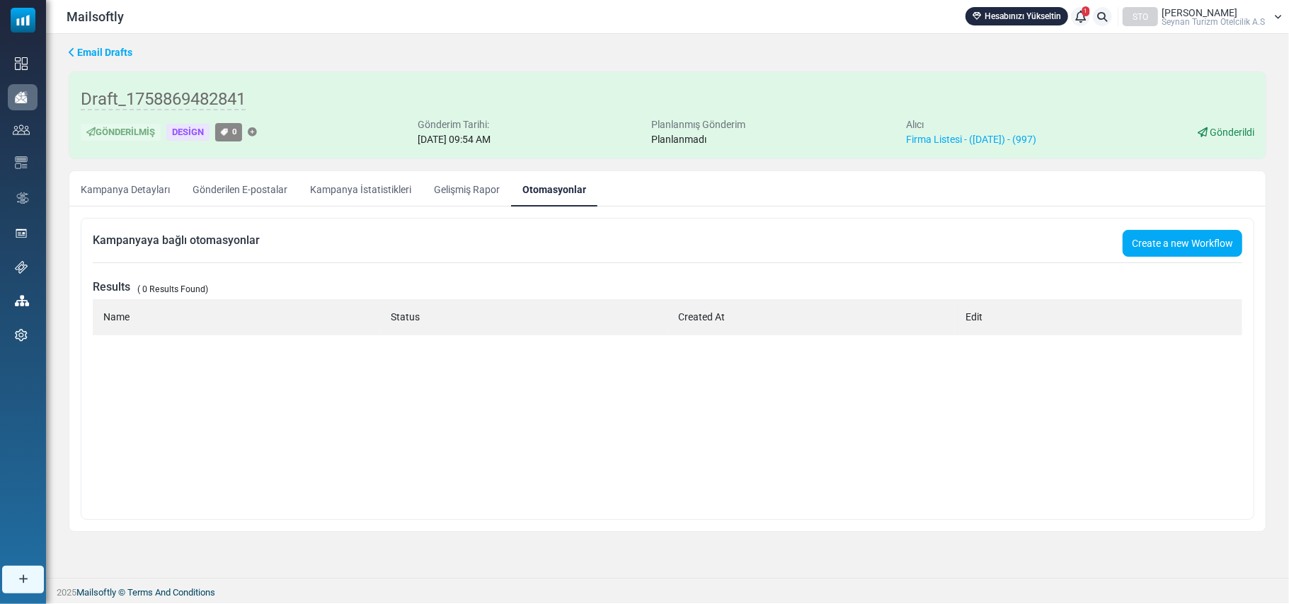
click at [369, 190] on link "Kampanya İstatistikleri" at bounding box center [361, 188] width 124 height 35
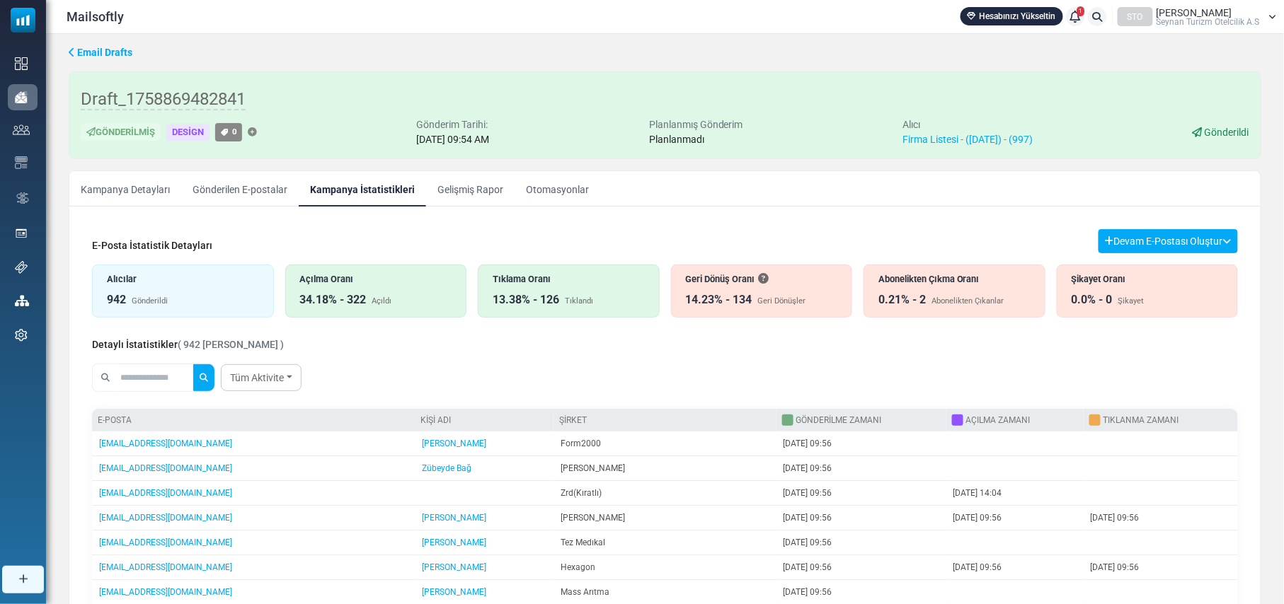
click at [151, 191] on link "Kampanya Detayları" at bounding box center [125, 188] width 112 height 35
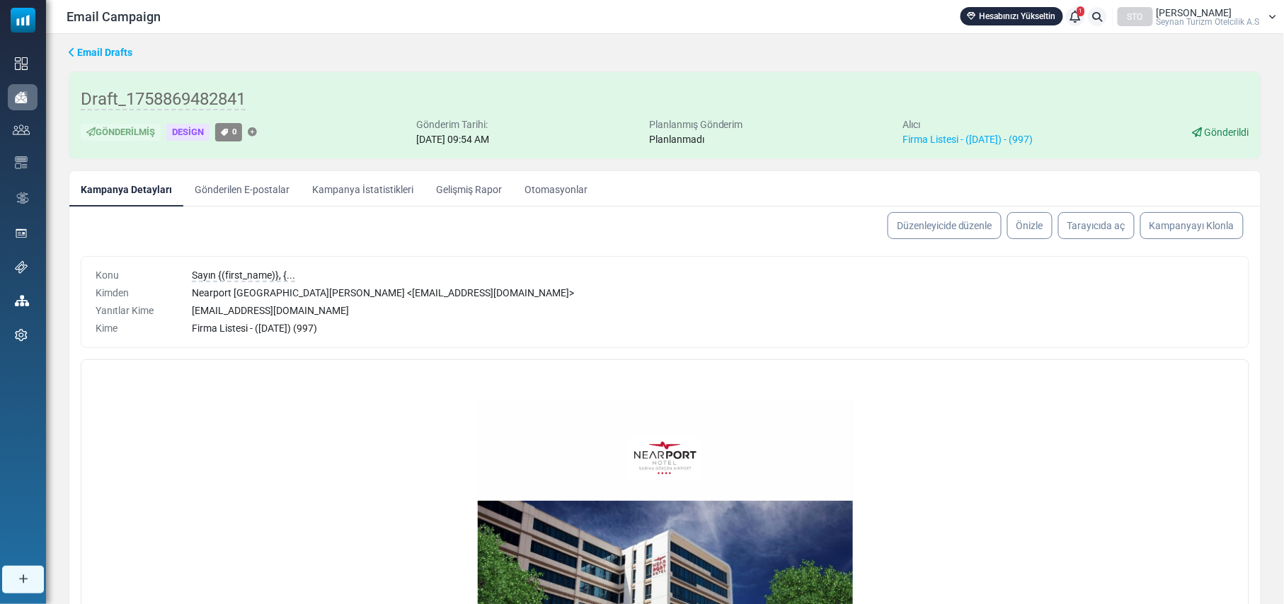
click at [253, 190] on link "Gönderilen E-postalar" at bounding box center [241, 188] width 117 height 35
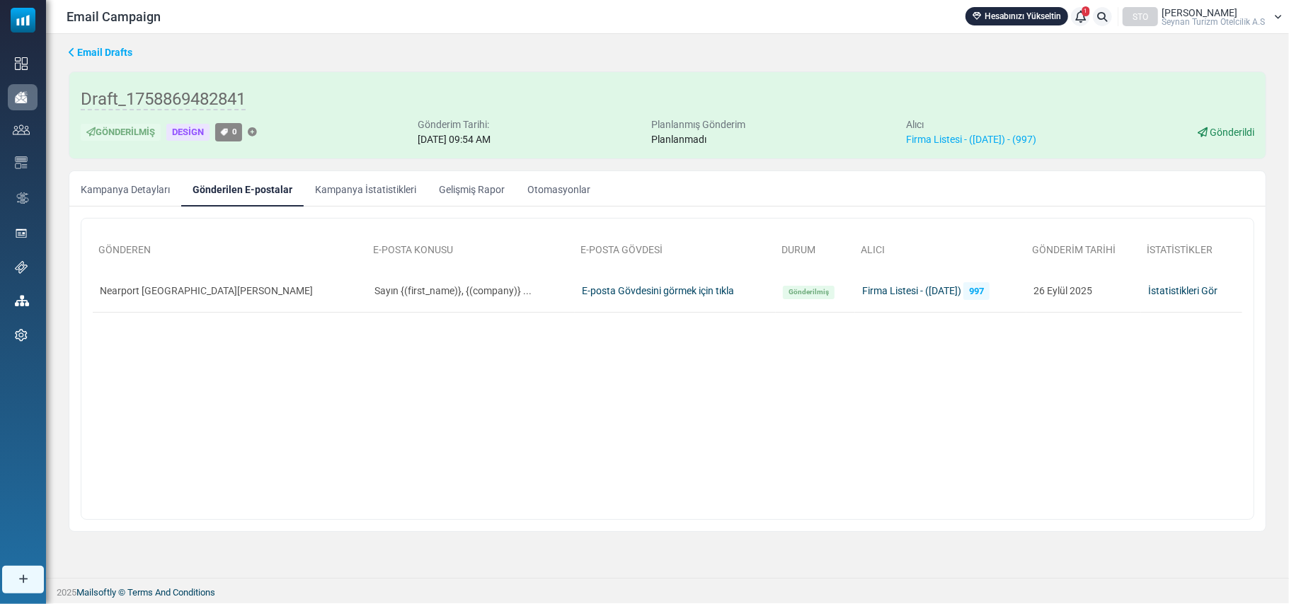
click at [388, 194] on link "Kampanya İstatistikleri" at bounding box center [366, 188] width 124 height 35
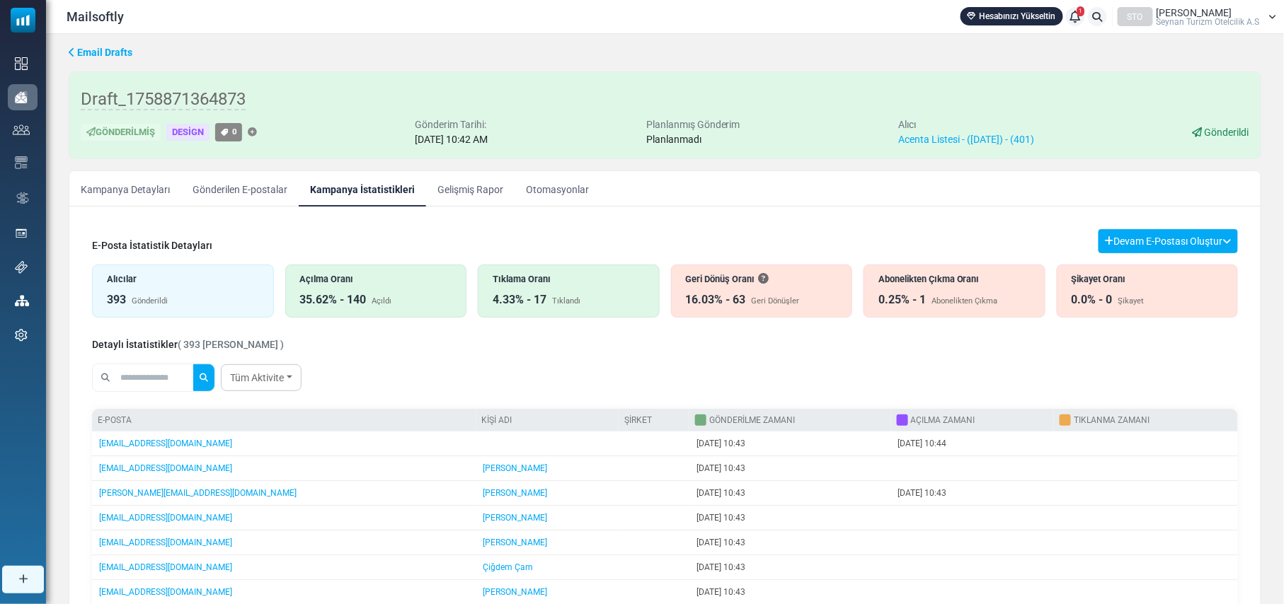
click at [754, 295] on div "16.03% - 63 [PERSON_NAME] Dönüşler" at bounding box center [762, 300] width 152 height 17
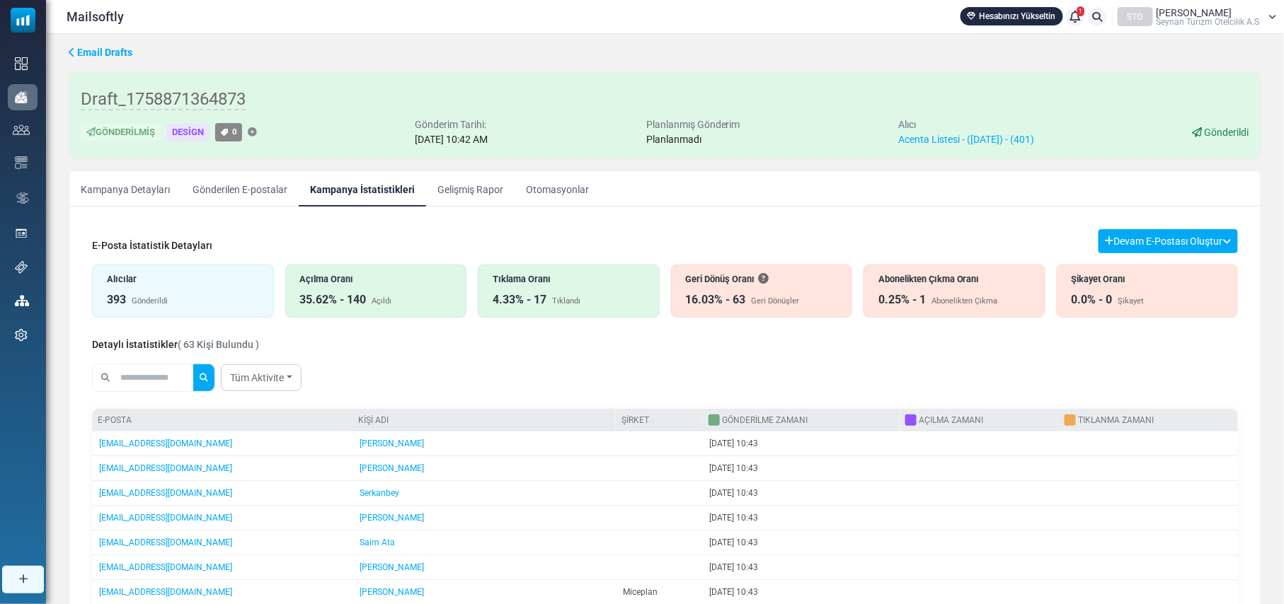
click at [128, 193] on link "Kampanya Detayları" at bounding box center [125, 188] width 112 height 35
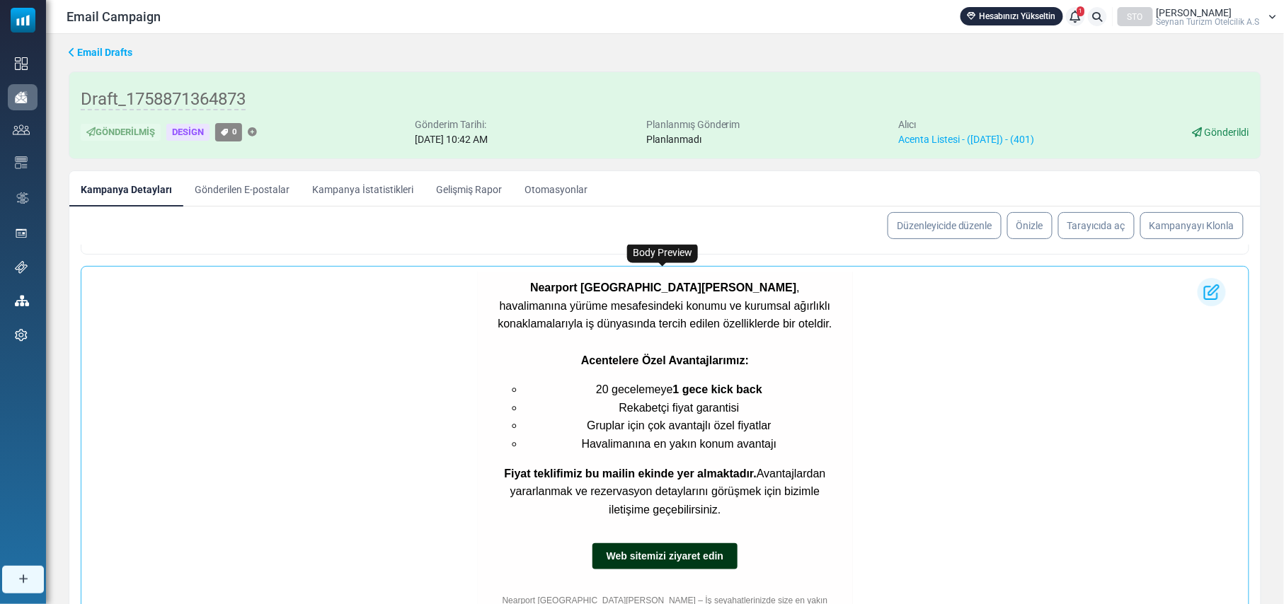
scroll to position [405, 0]
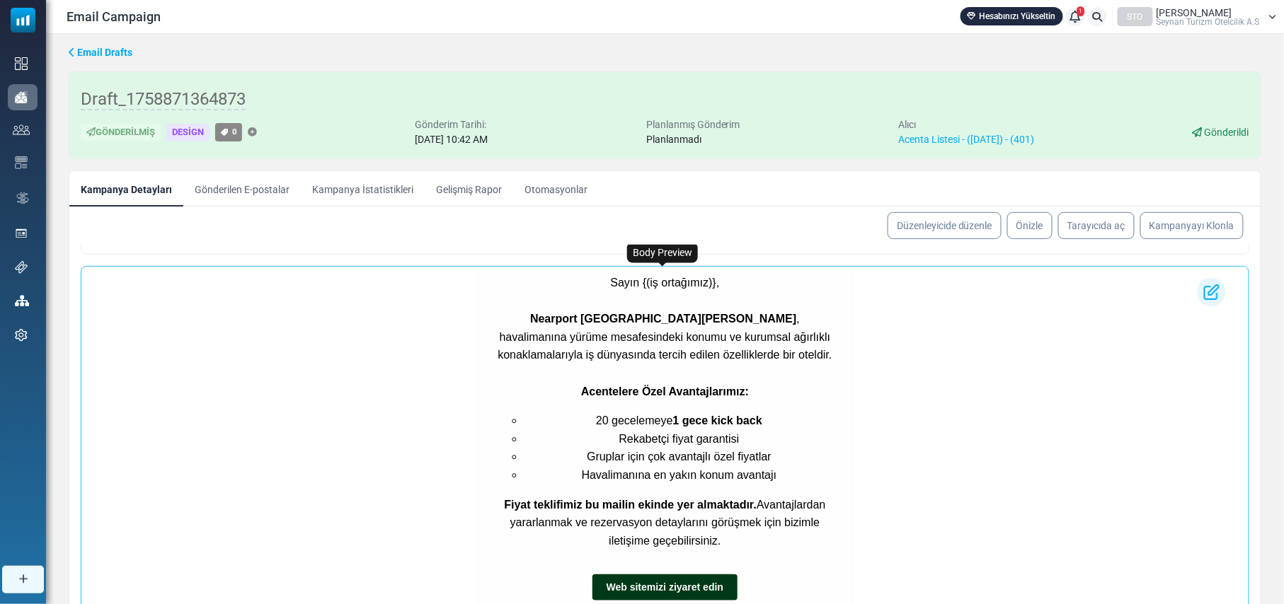
drag, startPoint x: 732, startPoint y: 541, endPoint x: 489, endPoint y: 313, distance: 333.4
click at [495, 313] on div "Sayın {(iş ortağımız)}, [GEOGRAPHIC_DATA][PERSON_NAME] , [GEOGRAPHIC_DATA] yürü…" at bounding box center [665, 411] width 340 height 276
copy div "Nearport [GEOGRAPHIC_DATA][PERSON_NAME] , [GEOGRAPHIC_DATA] yürüme mesafesindek…"
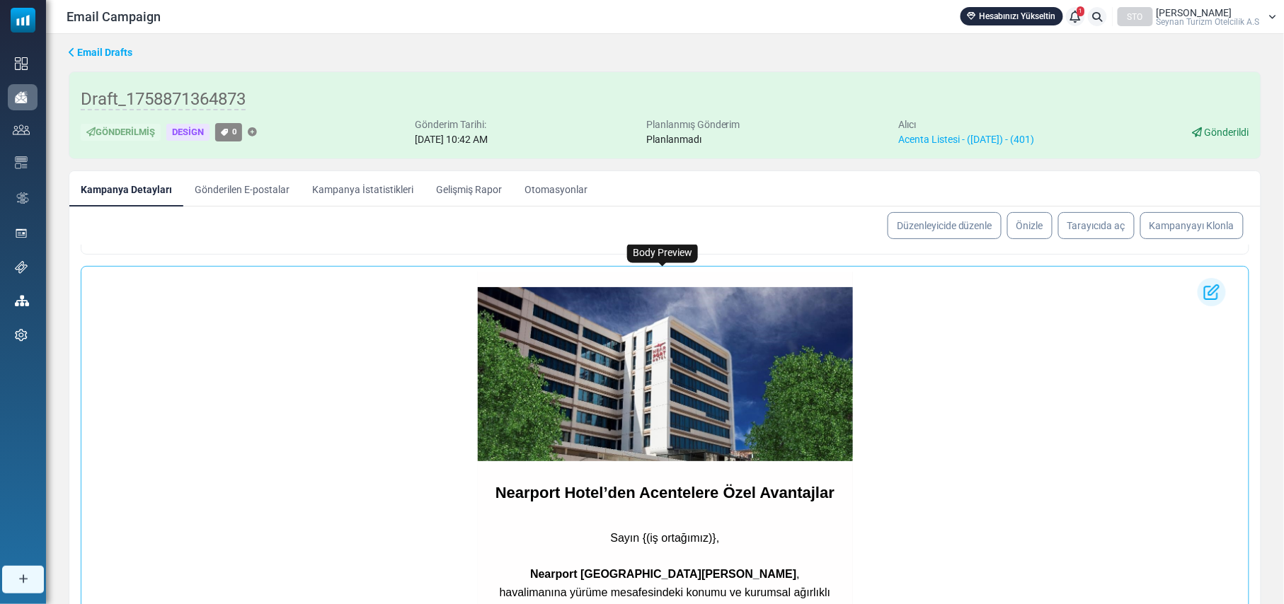
scroll to position [0, 0]
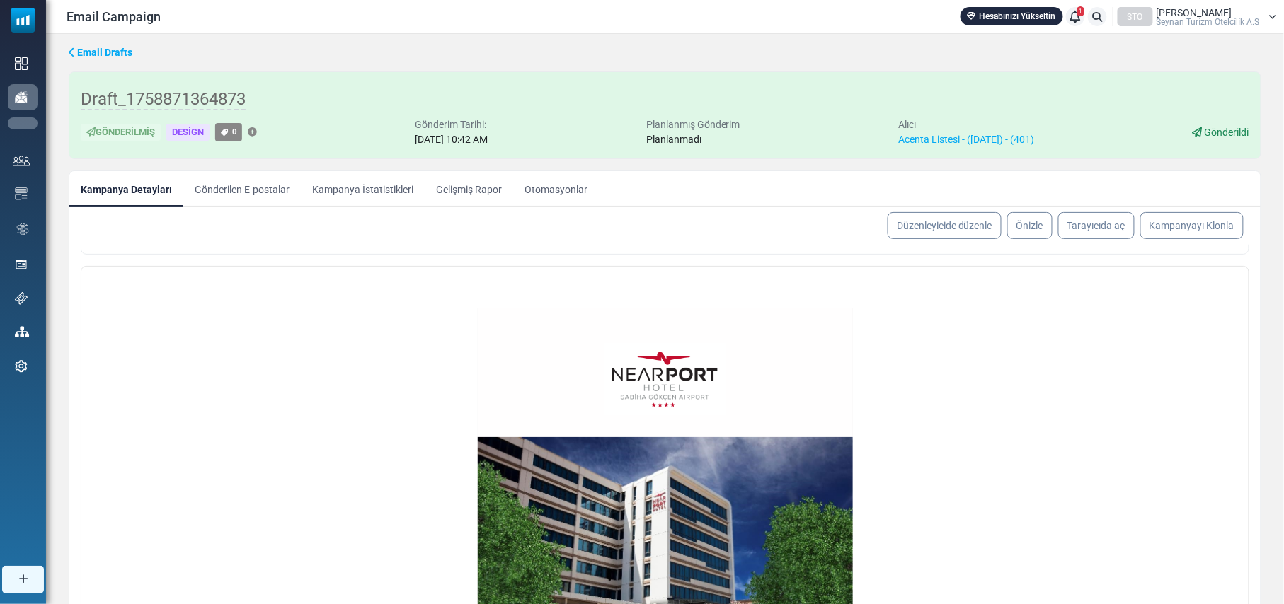
click at [0, 0] on link "E-posta Şablonları" at bounding box center [0, 0] width 0 height 0
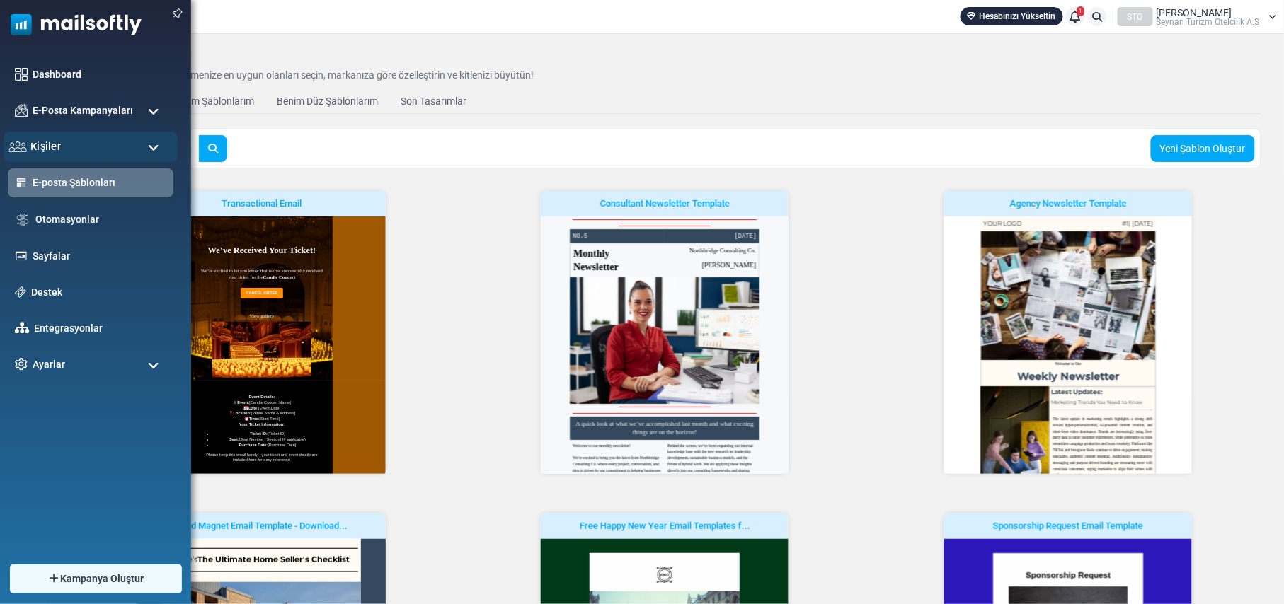
click at [132, 145] on div "Kişiler" at bounding box center [91, 147] width 174 height 30
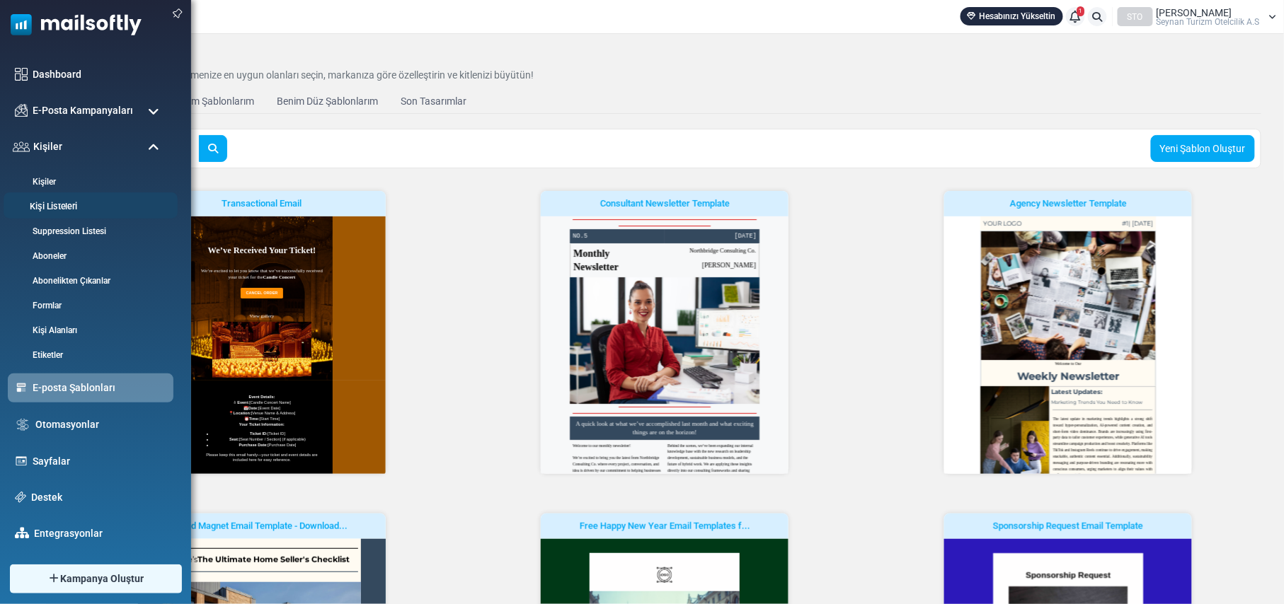
click at [64, 202] on link "Kişi Listeleri" at bounding box center [89, 206] width 170 height 13
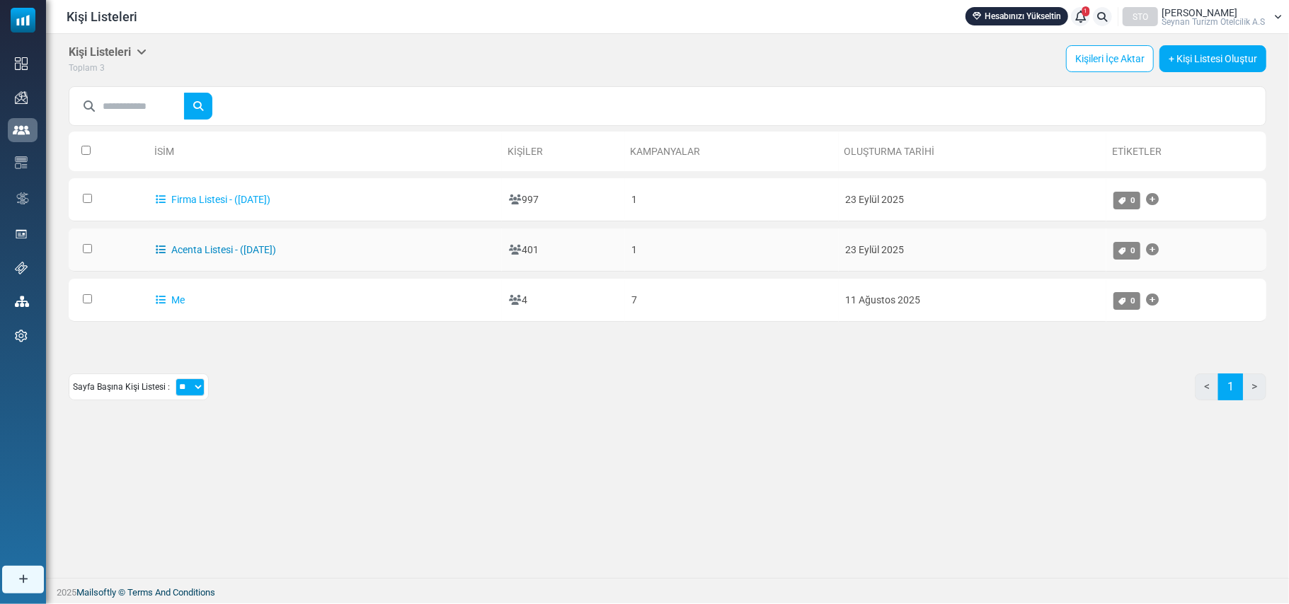
click at [188, 247] on link "Acenta Listesi - (9/23/2025)" at bounding box center [216, 249] width 120 height 11
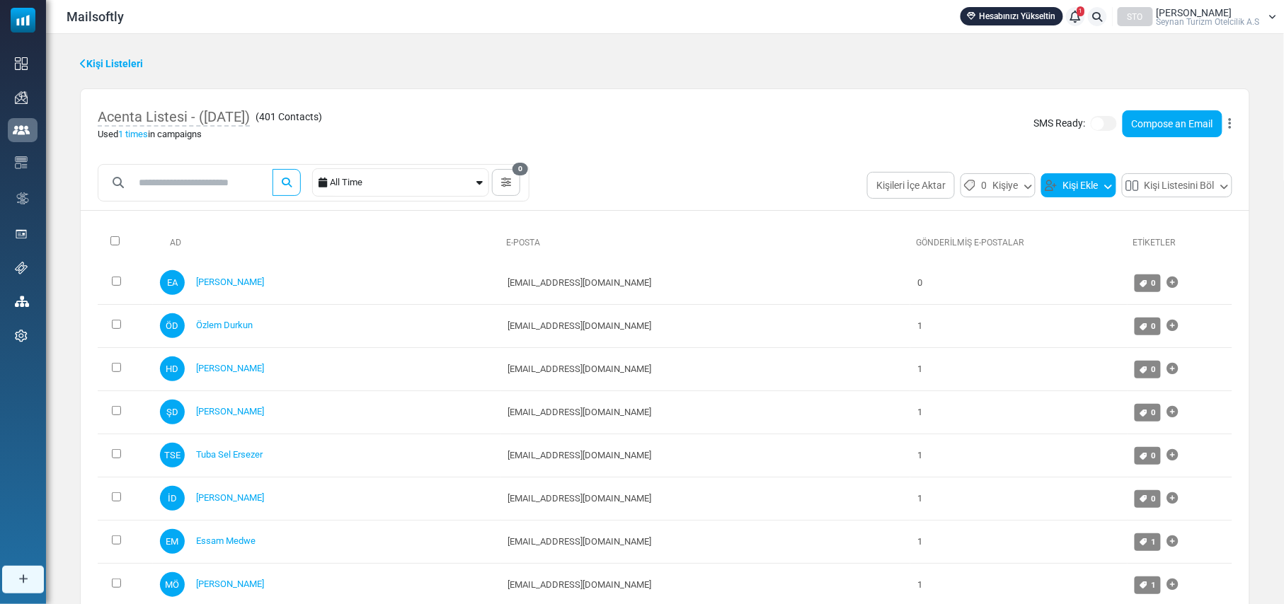
click at [1080, 185] on button "Kişi Ekle" at bounding box center [1078, 185] width 75 height 24
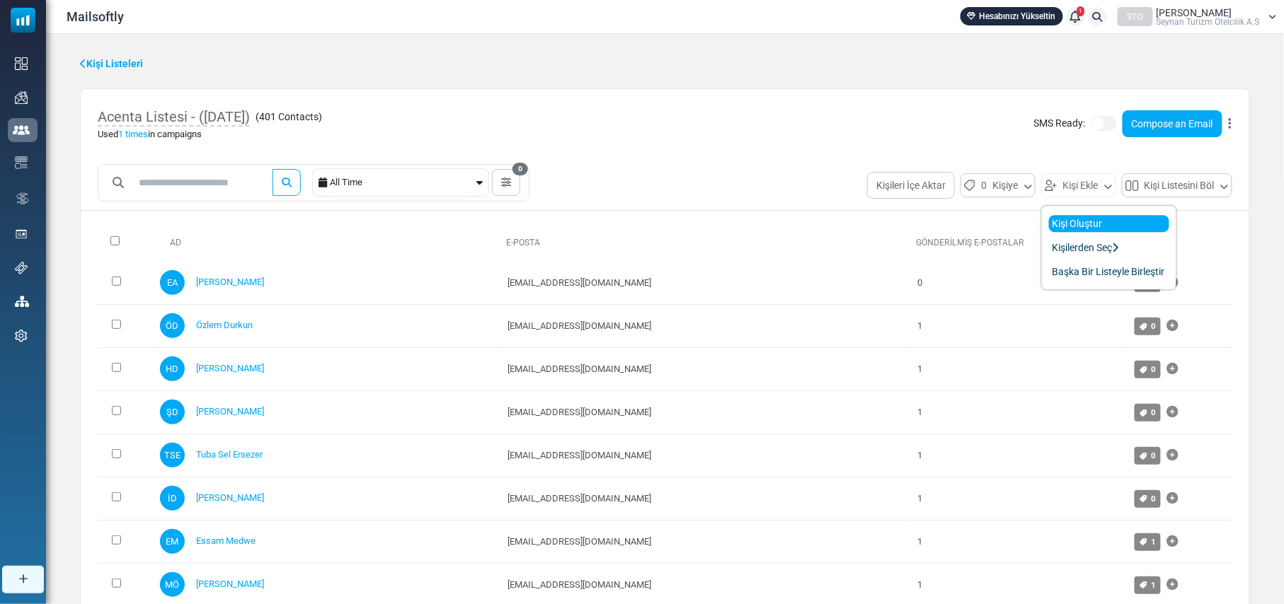
click at [1083, 221] on link "Kişi Oluştur" at bounding box center [1109, 223] width 120 height 17
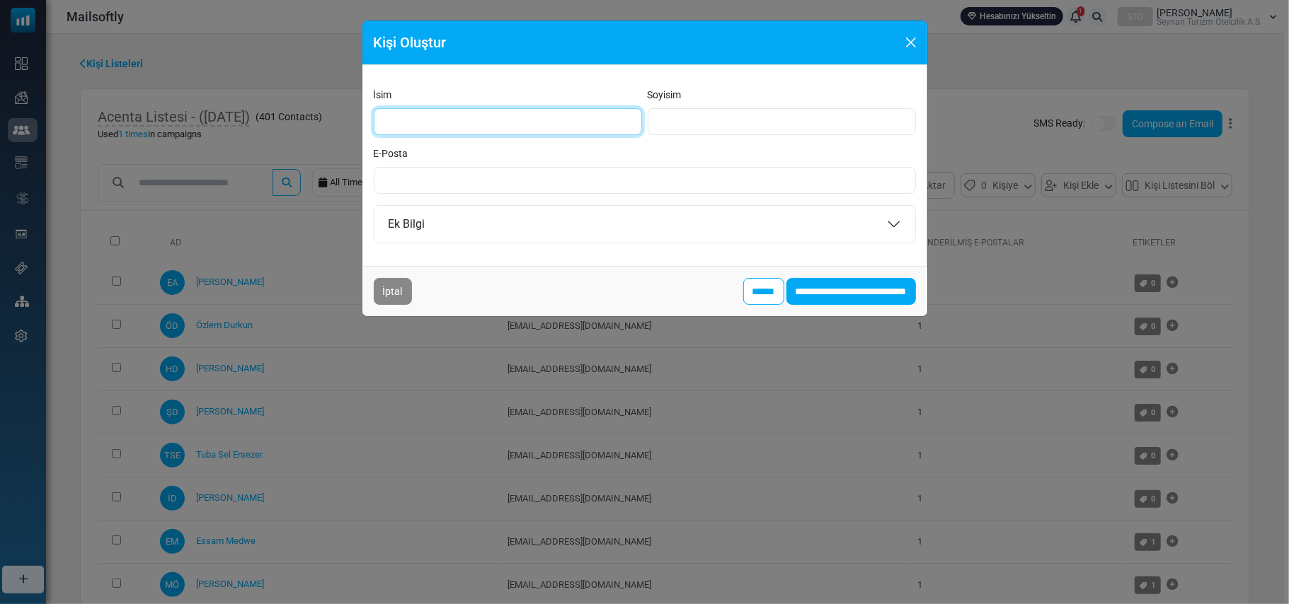
click at [502, 129] on input "İsim" at bounding box center [508, 121] width 268 height 27
type input "**********"
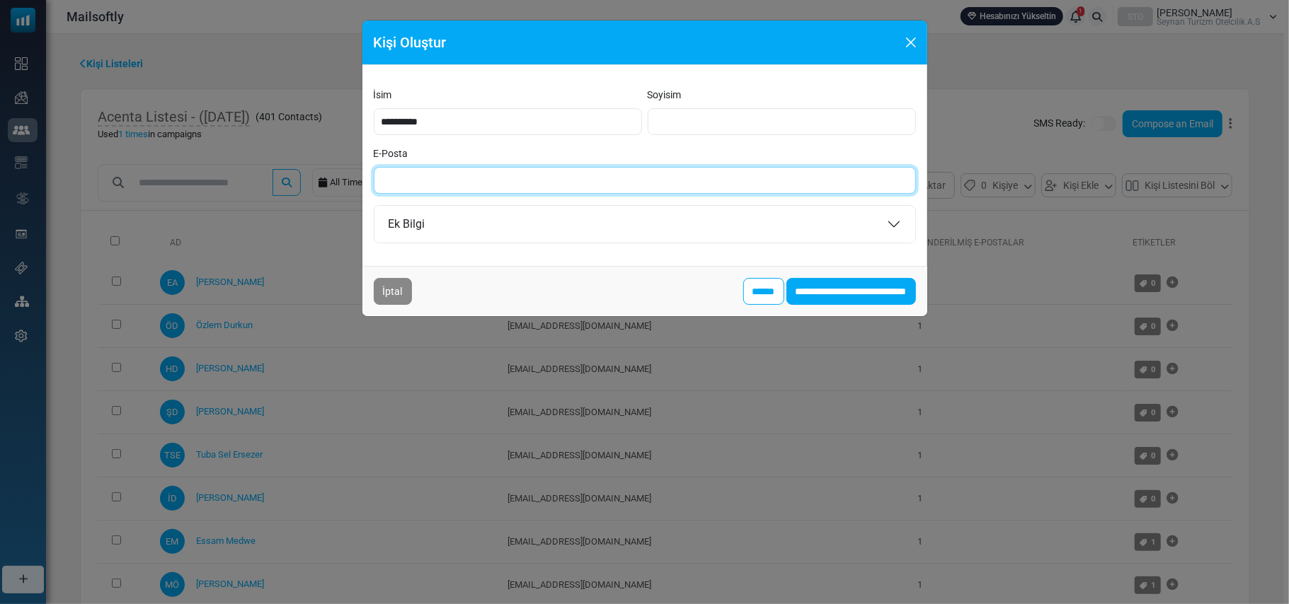
click at [448, 187] on input "E-Posta" at bounding box center [645, 180] width 542 height 27
type input "**********"
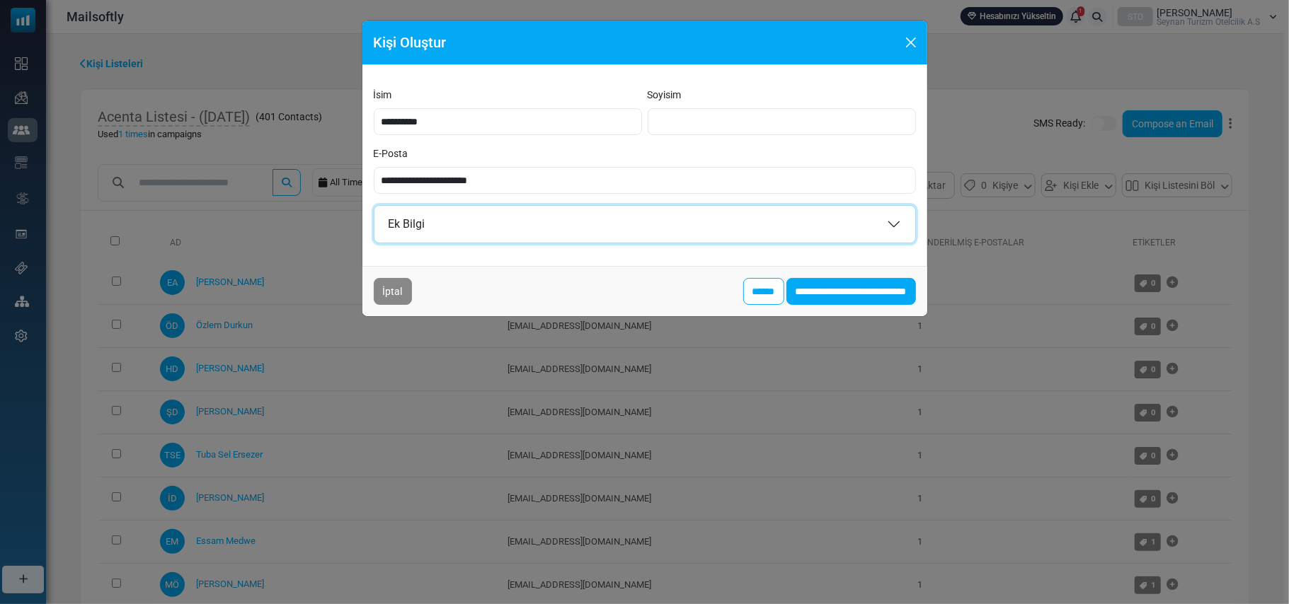
click at [892, 224] on button "Ek Bilgi" at bounding box center [644, 224] width 541 height 37
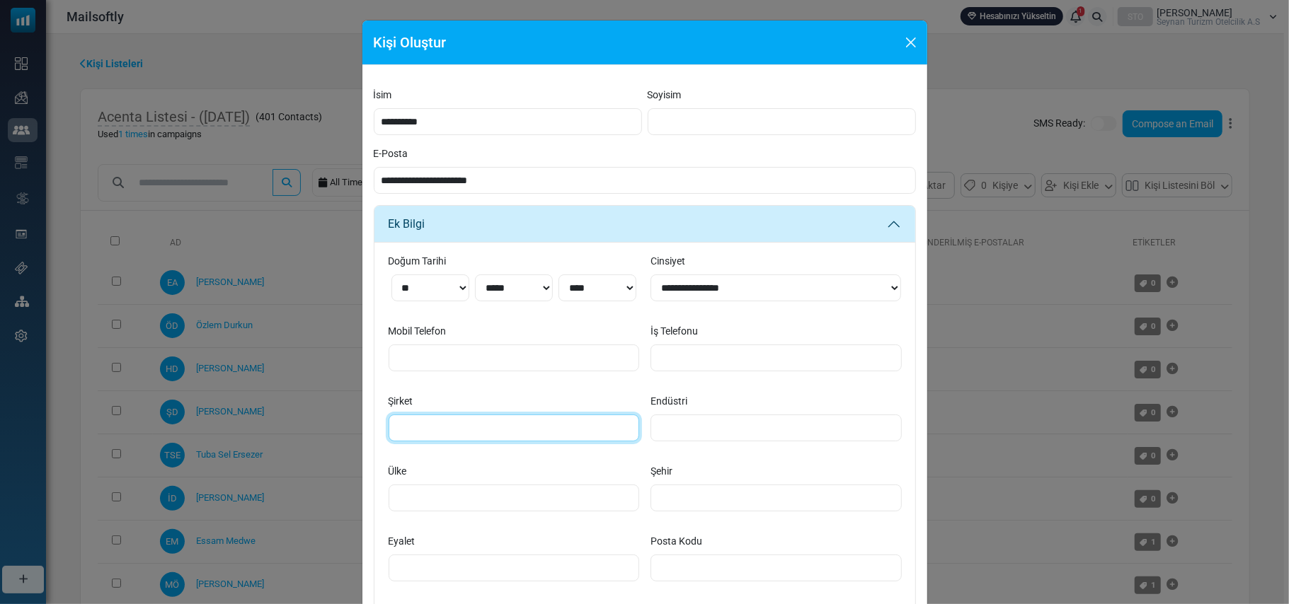
click at [468, 428] on input "Şirket" at bounding box center [513, 428] width 251 height 27
paste input "**********"
type input "**********"
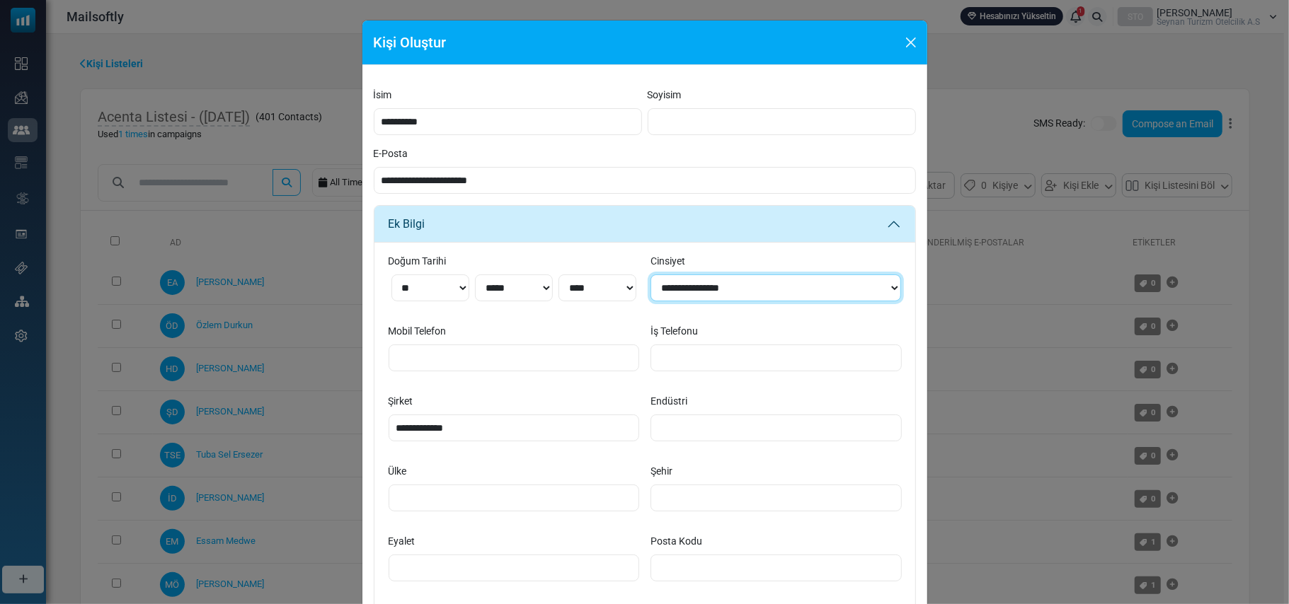
click at [797, 287] on select "**********" at bounding box center [775, 288] width 250 height 27
select select "******"
click at [650, 275] on select "**********" at bounding box center [775, 288] width 250 height 27
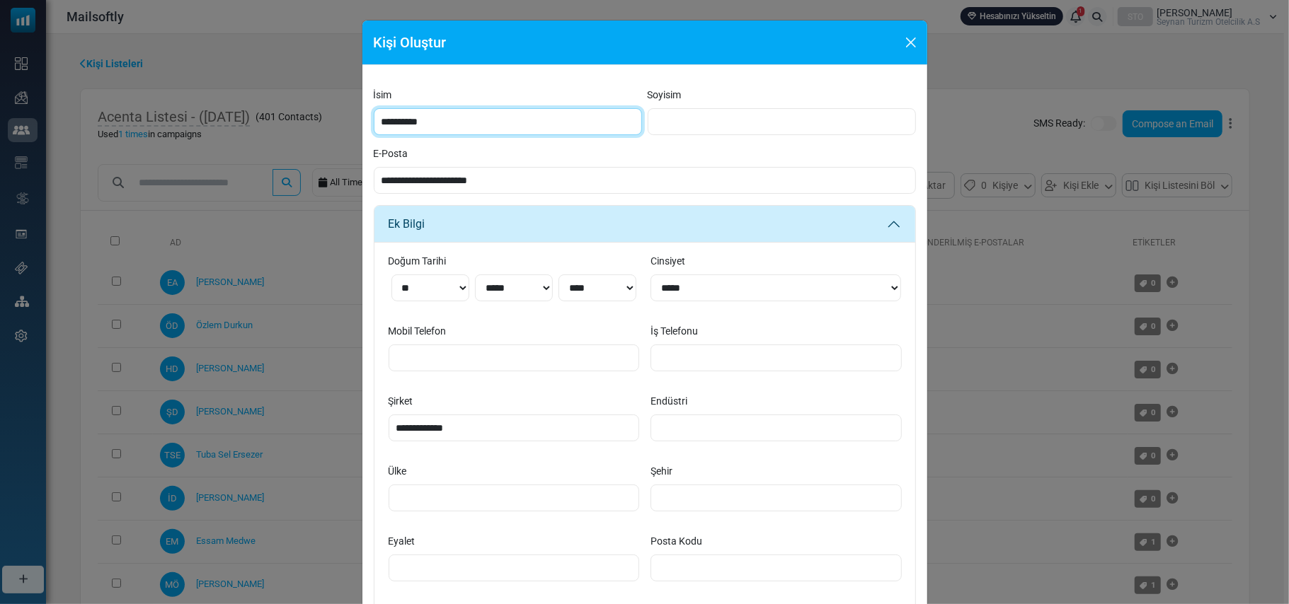
click at [460, 127] on input "**********" at bounding box center [508, 121] width 268 height 27
type input "*****"
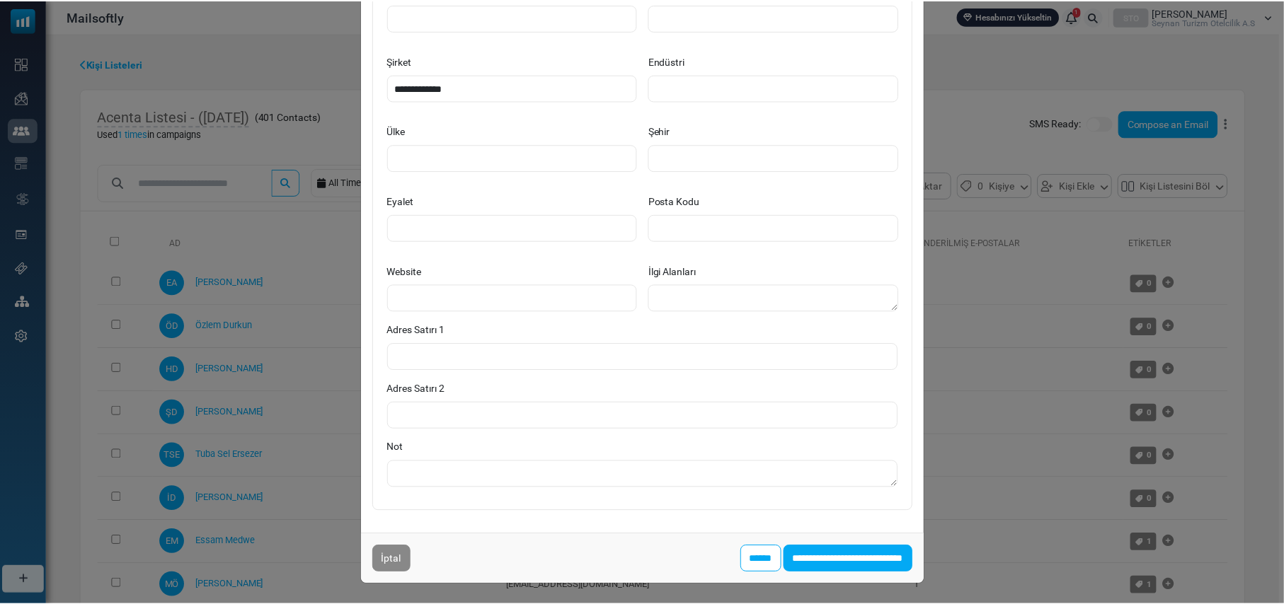
scroll to position [341, 0]
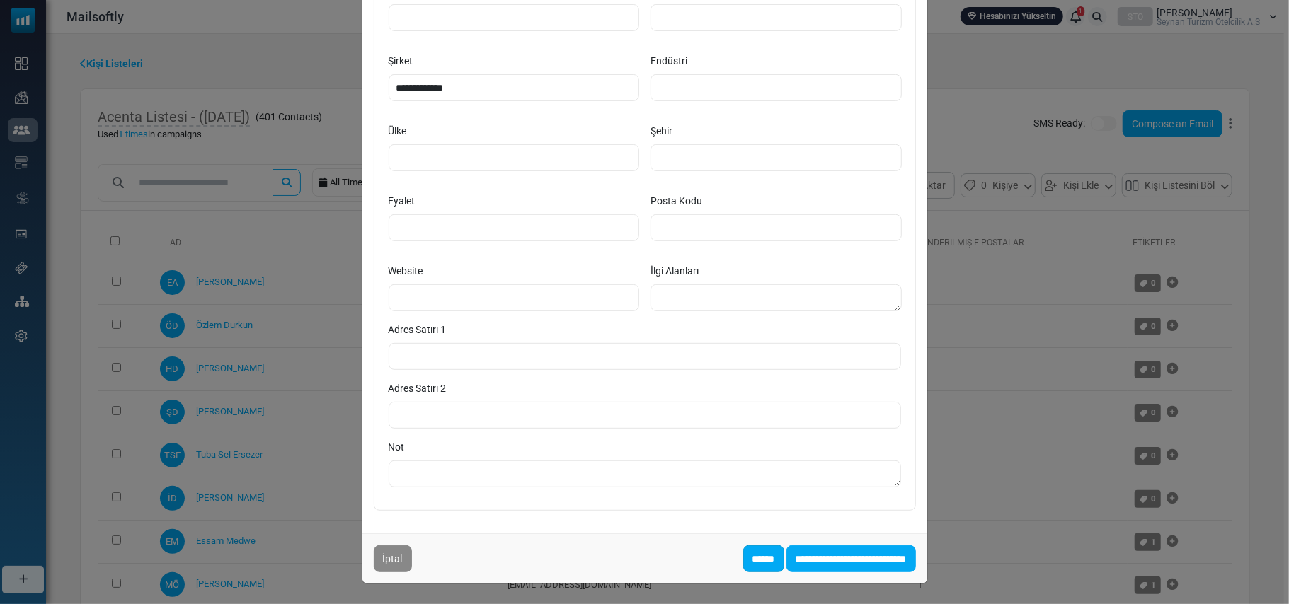
type input "****"
click at [743, 556] on input "******" at bounding box center [763, 559] width 41 height 27
